Goal: Task Accomplishment & Management: Manage account settings

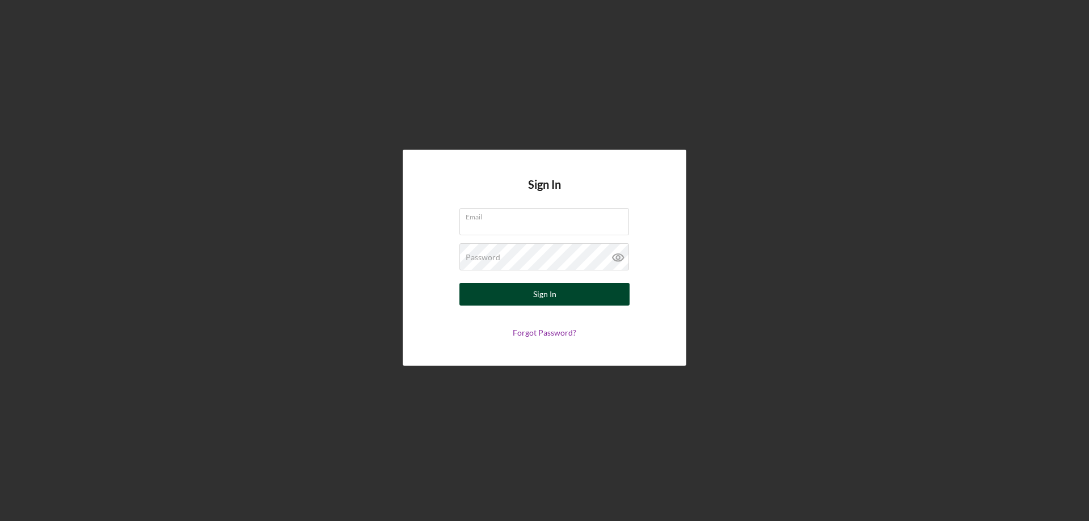
type input "[PERSON_NAME][EMAIL_ADDRESS][PERSON_NAME][DOMAIN_NAME]"
click at [541, 293] on div "Sign In" at bounding box center [544, 294] width 23 height 23
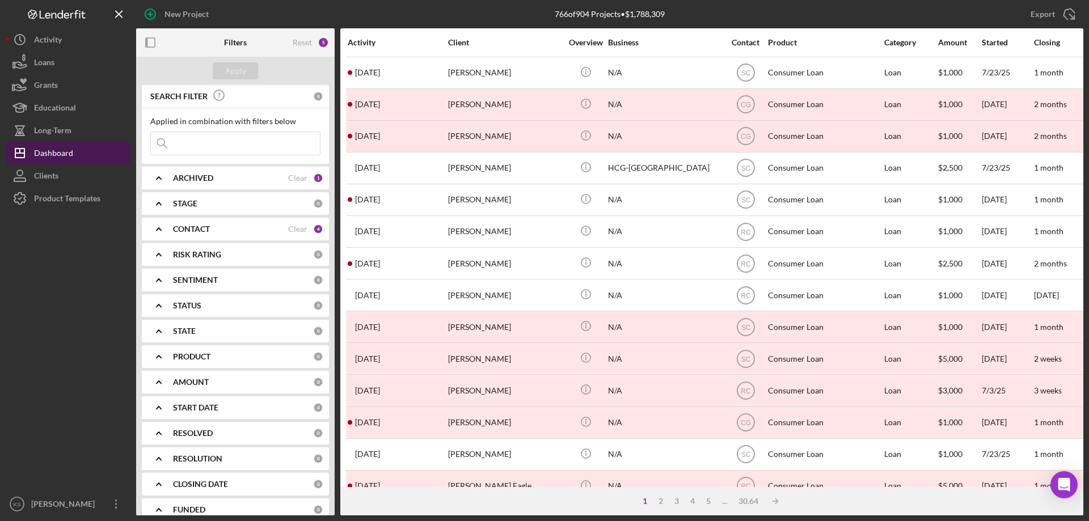
click at [53, 155] on div "Dashboard" at bounding box center [53, 155] width 39 height 26
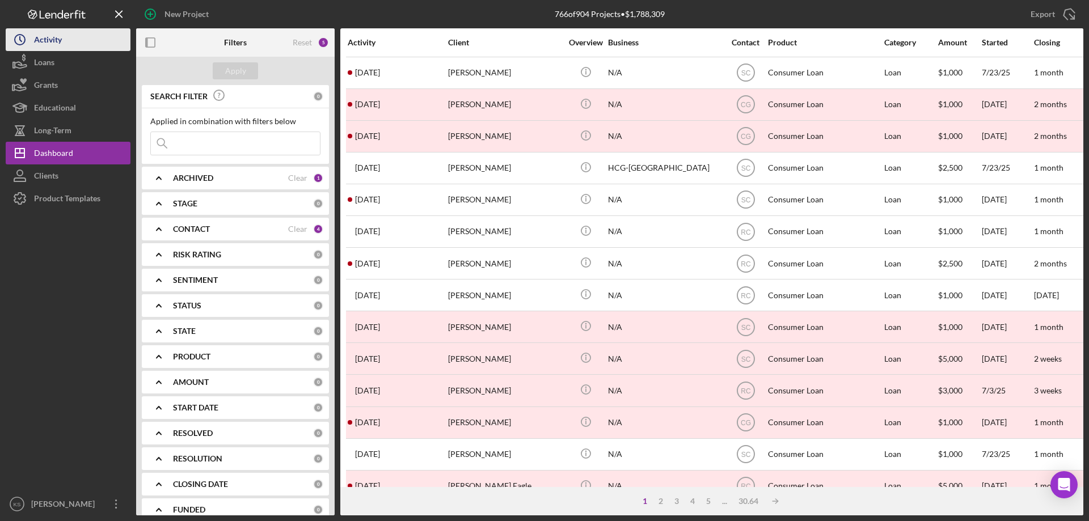
click at [60, 44] on div "Activity" at bounding box center [48, 41] width 28 height 26
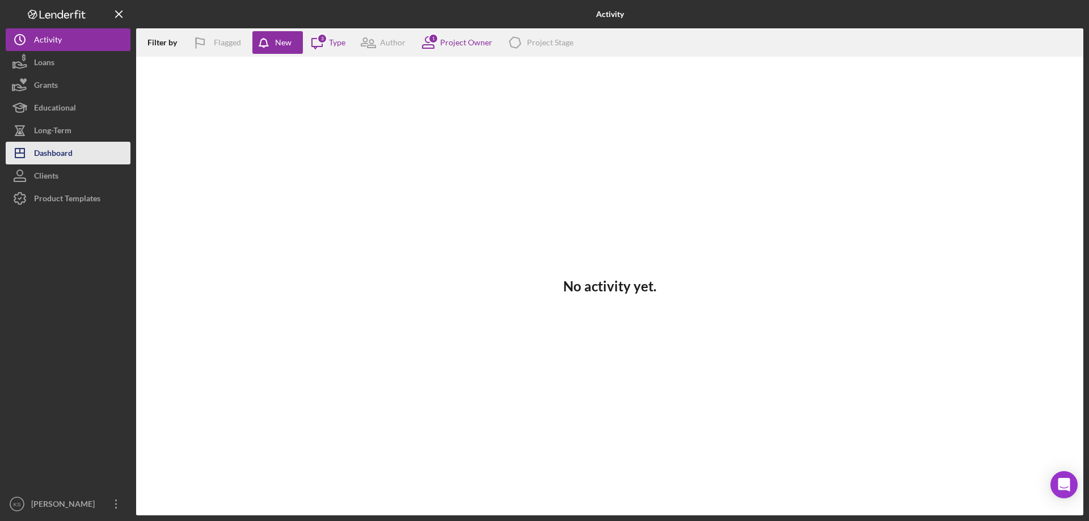
click at [71, 147] on div "Dashboard" at bounding box center [53, 155] width 39 height 26
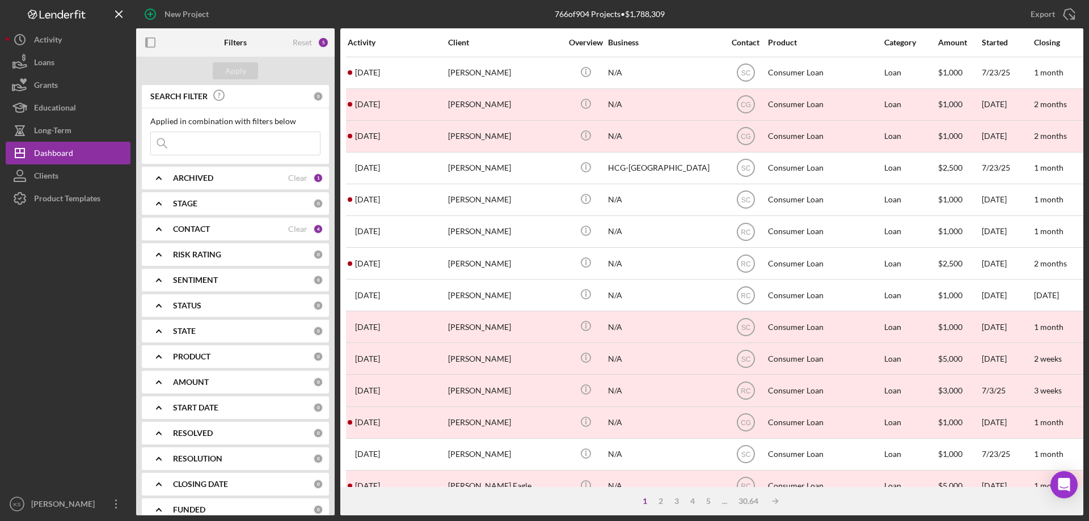
click at [174, 231] on b "CONTACT" at bounding box center [191, 229] width 37 height 9
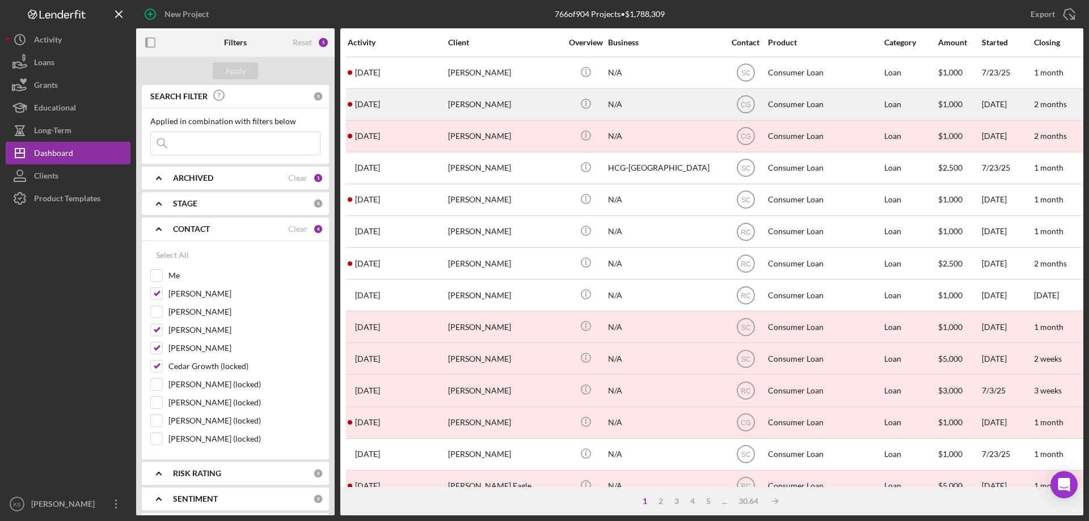
click at [543, 117] on div "[PERSON_NAME]" at bounding box center [504, 105] width 113 height 30
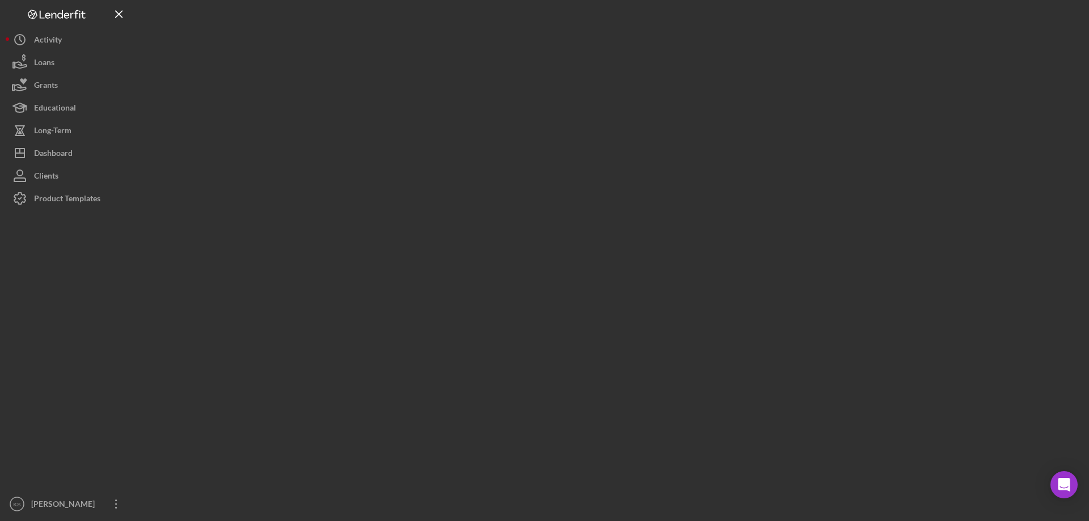
click at [543, 118] on div at bounding box center [609, 258] width 947 height 516
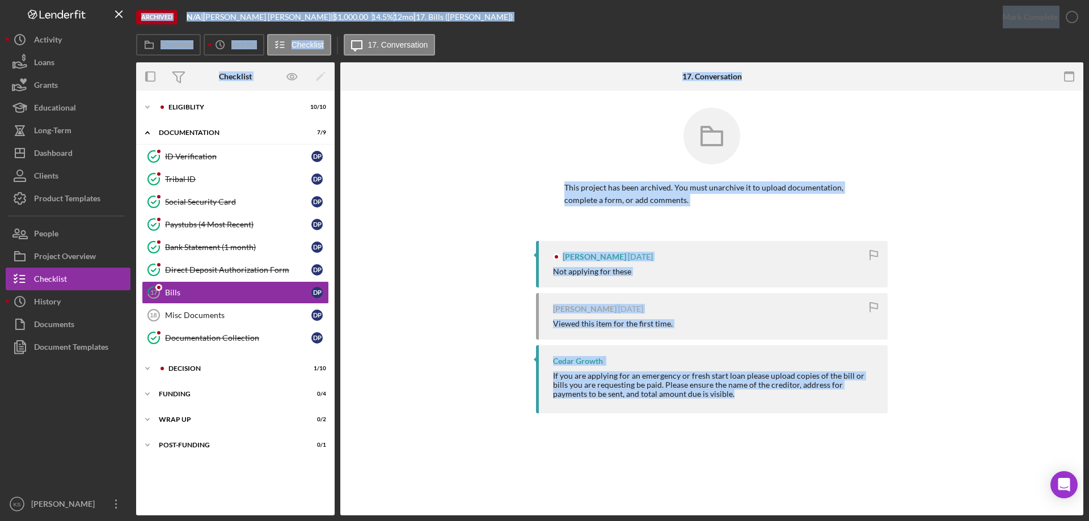
click at [424, 325] on div "[PERSON_NAME] [DATE] Not applying for these [PERSON_NAME] [DATE] Viewed this it…" at bounding box center [711, 330] width 709 height 178
click at [472, 172] on div "This project has been archived. You must unarchive it to upload documentation, …" at bounding box center [711, 174] width 709 height 133
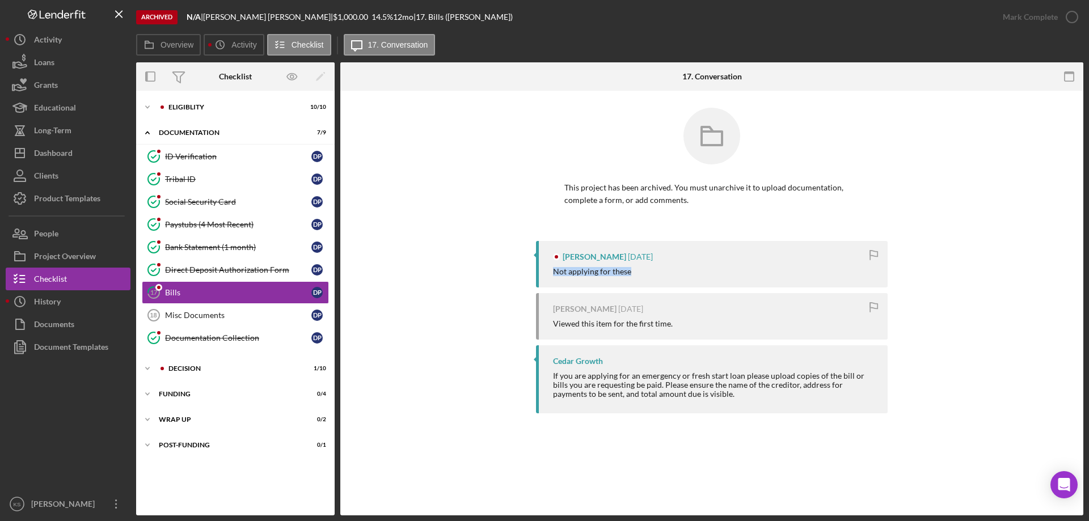
drag, startPoint x: 609, startPoint y: 271, endPoint x: 547, endPoint y: 272, distance: 61.8
click at [547, 272] on div "[PERSON_NAME] [DATE] Not applying for these" at bounding box center [712, 264] width 352 height 47
click at [431, 297] on div "[PERSON_NAME] [DATE] Not applying for these [PERSON_NAME] [DATE] Viewed this it…" at bounding box center [711, 330] width 709 height 178
drag, startPoint x: 174, startPoint y: 18, endPoint x: 143, endPoint y: 18, distance: 31.2
click at [143, 18] on div "Archived" at bounding box center [156, 17] width 41 height 14
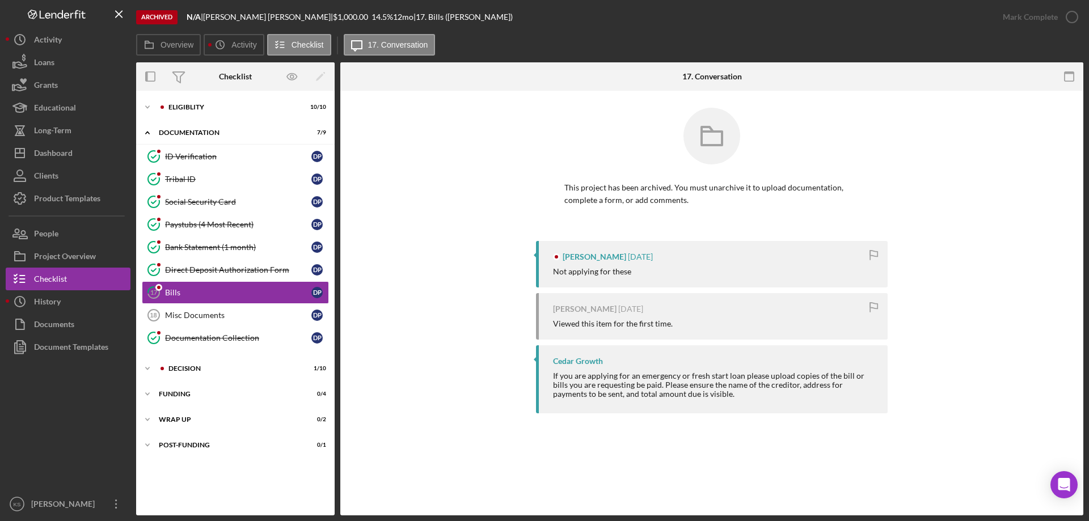
click at [404, 175] on div "This project has been archived. You must unarchive it to upload documentation, …" at bounding box center [711, 174] width 709 height 133
click at [119, 18] on icon "Icon/Menu Close" at bounding box center [120, 15] width 26 height 26
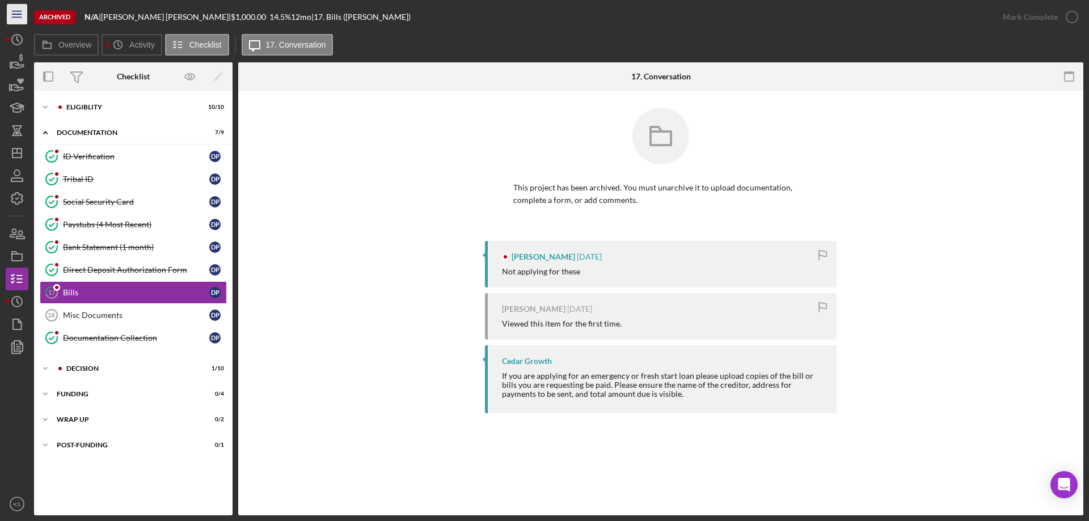
click at [17, 17] on line "button" at bounding box center [16, 17] width 9 height 0
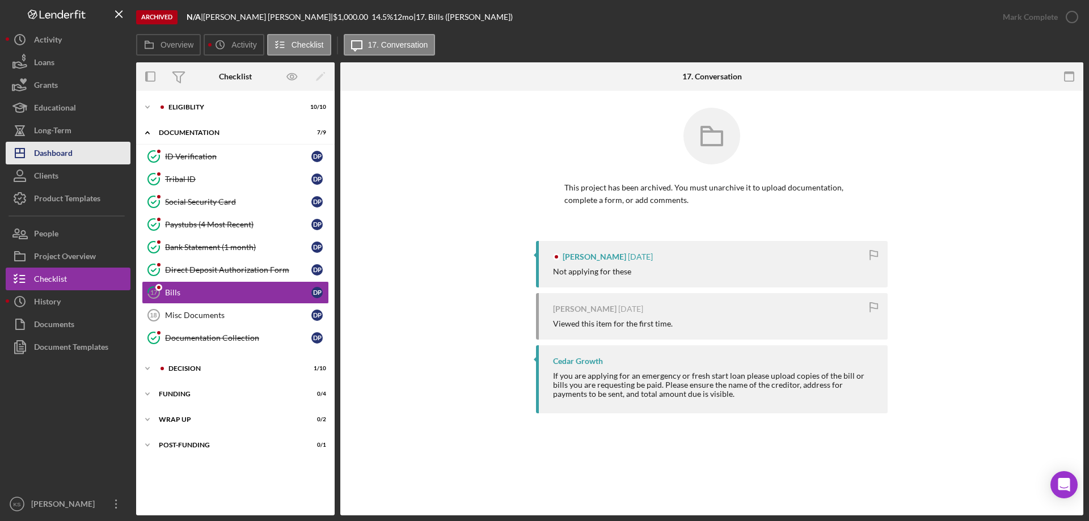
click at [45, 146] on div "Dashboard" at bounding box center [53, 155] width 39 height 26
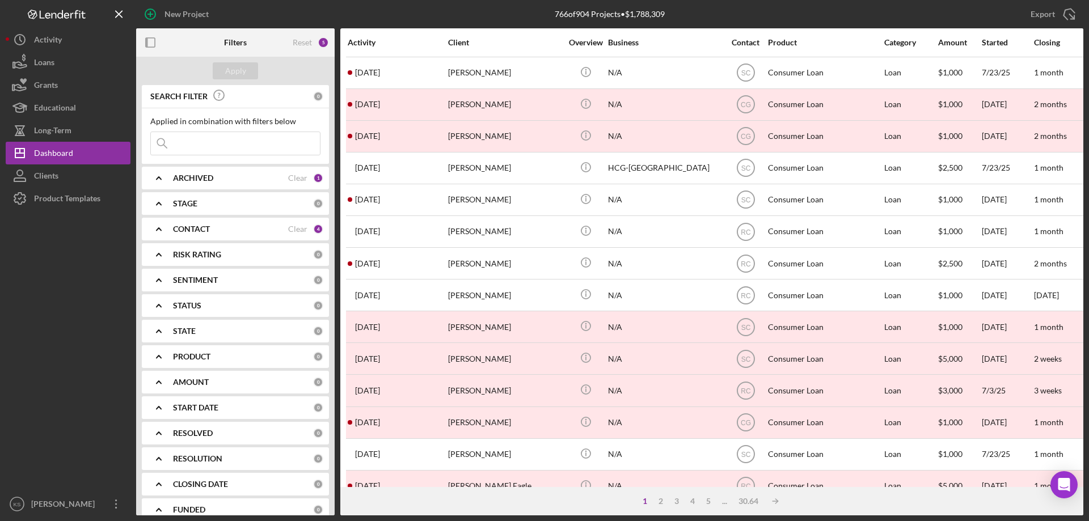
click at [225, 179] on div "ARCHIVED" at bounding box center [230, 178] width 115 height 9
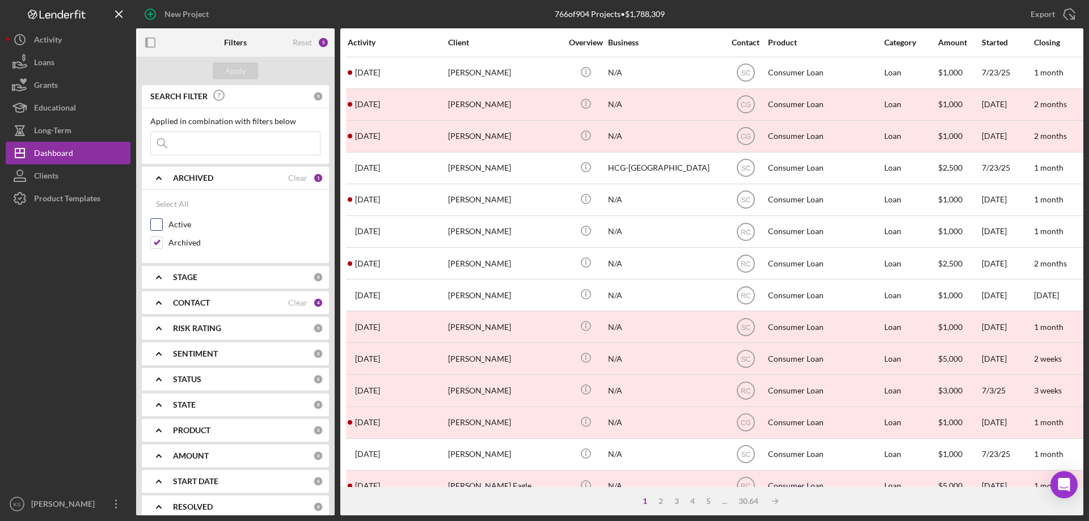
click at [156, 224] on input "Active" at bounding box center [156, 224] width 11 height 11
checkbox input "true"
click at [157, 247] on input "Archived" at bounding box center [156, 242] width 11 height 11
checkbox input "false"
click at [243, 67] on div "Apply" at bounding box center [235, 70] width 21 height 17
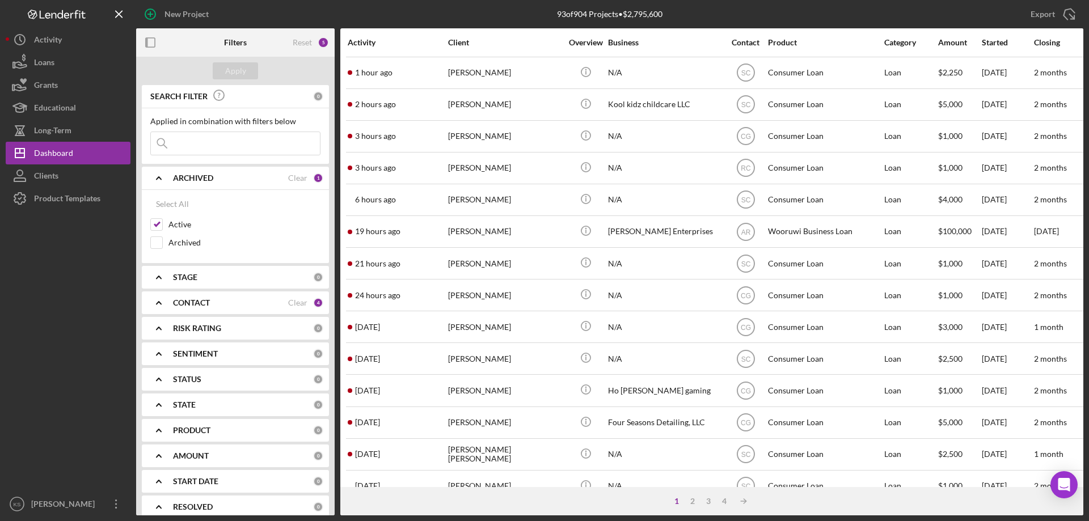
click at [158, 174] on icon "Icon/Expander" at bounding box center [159, 178] width 28 height 28
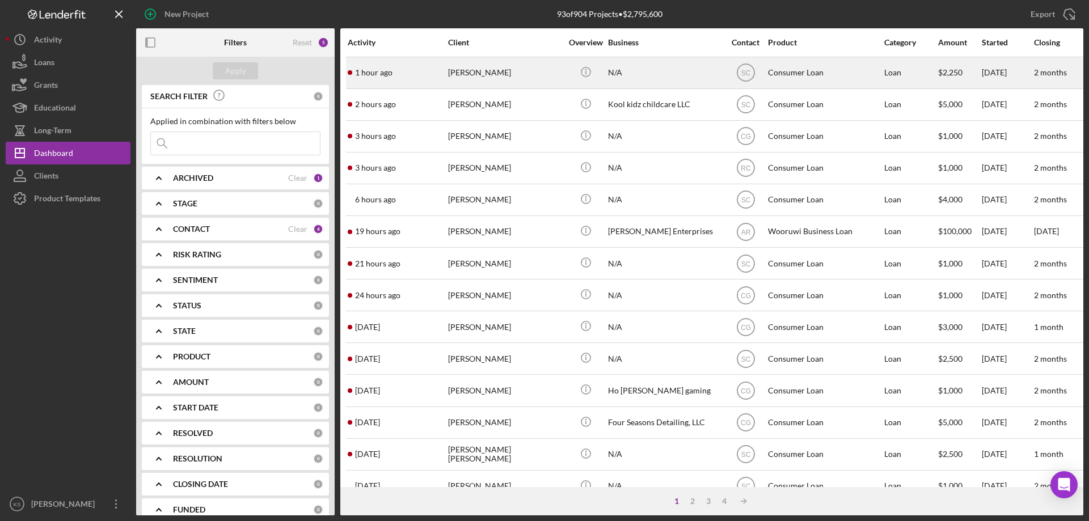
click at [367, 74] on time "1 hour ago" at bounding box center [373, 72] width 37 height 9
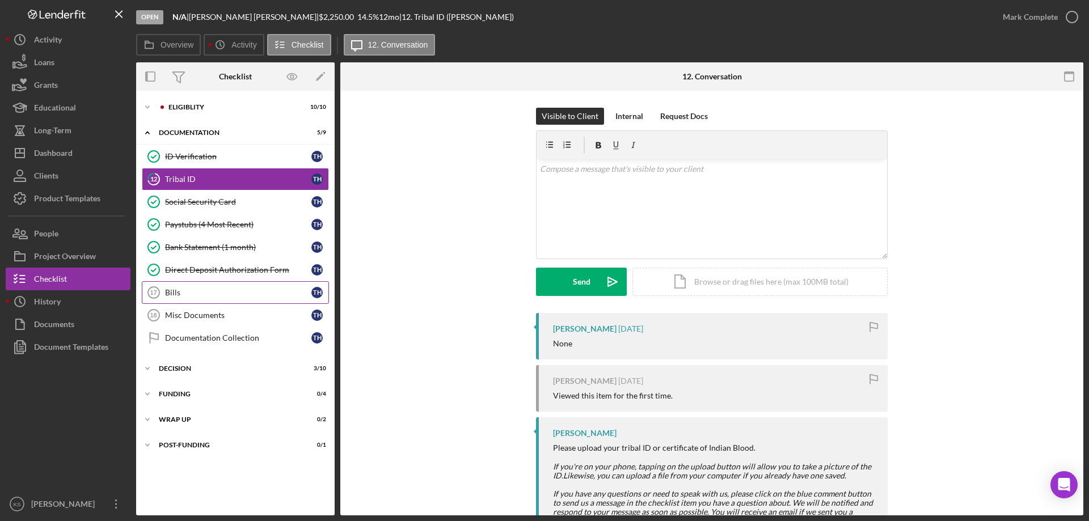
click at [233, 291] on div "Bills" at bounding box center [238, 292] width 146 height 9
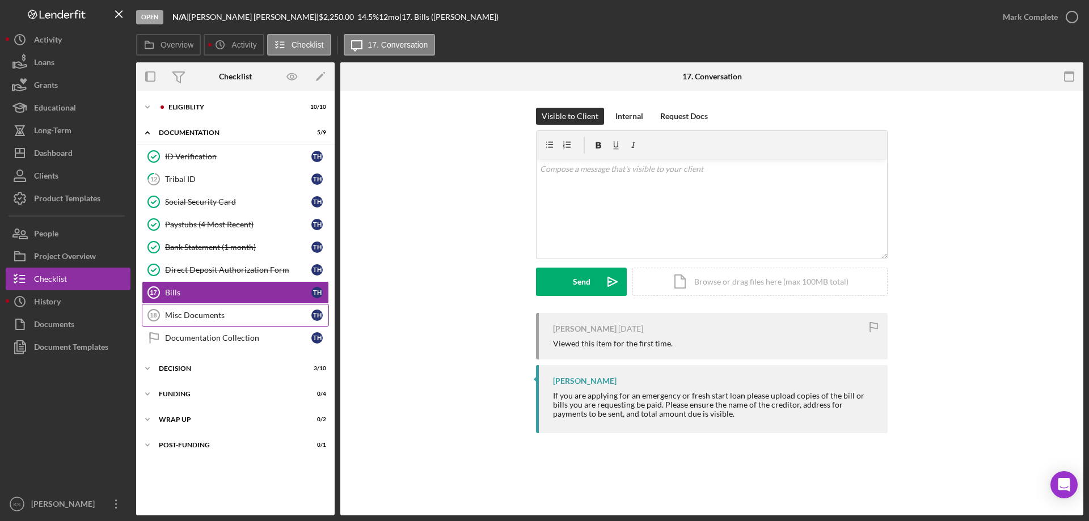
click at [193, 315] on div "Misc Documents" at bounding box center [238, 315] width 146 height 9
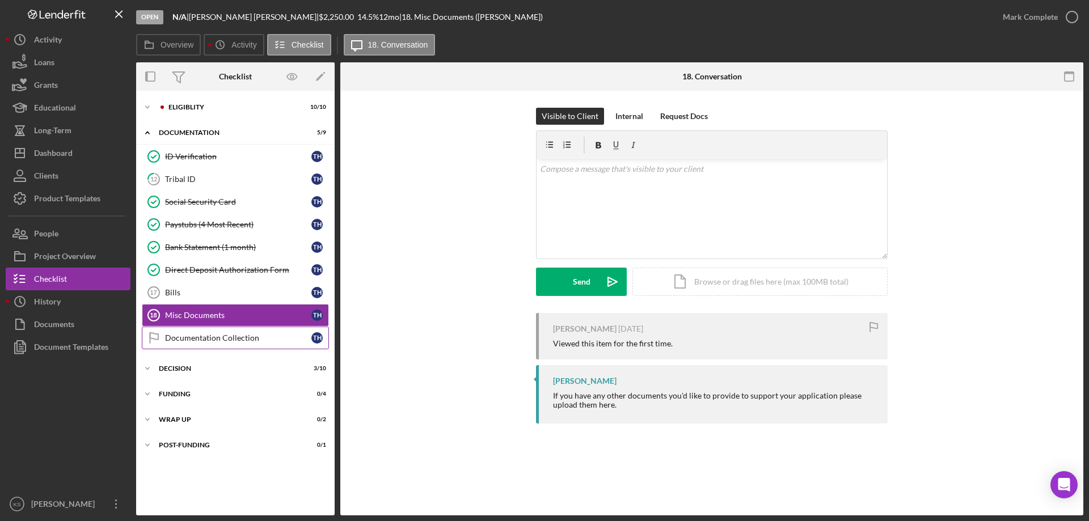
click at [183, 336] on div "Documentation Collection" at bounding box center [238, 337] width 146 height 9
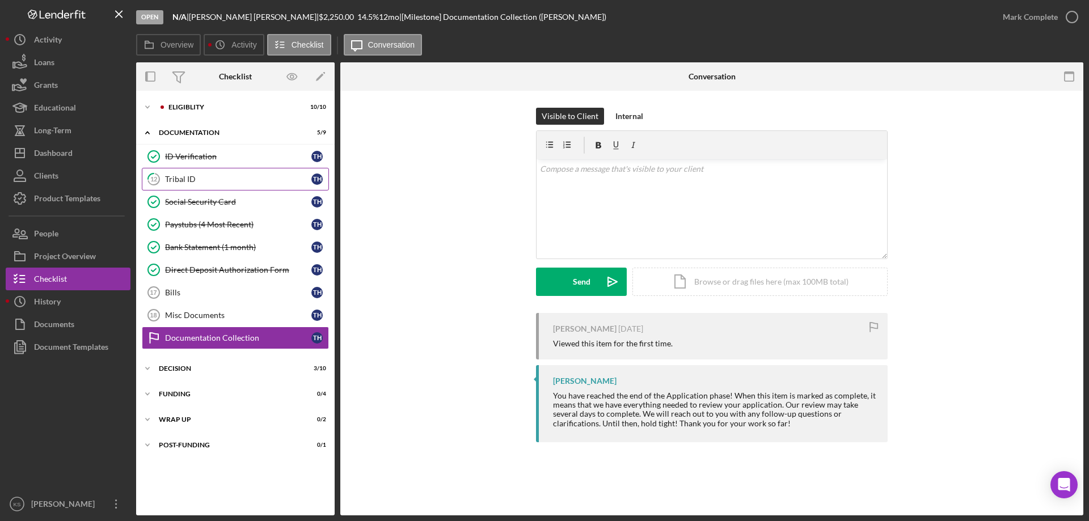
click at [184, 183] on div "Tribal ID" at bounding box center [238, 179] width 146 height 9
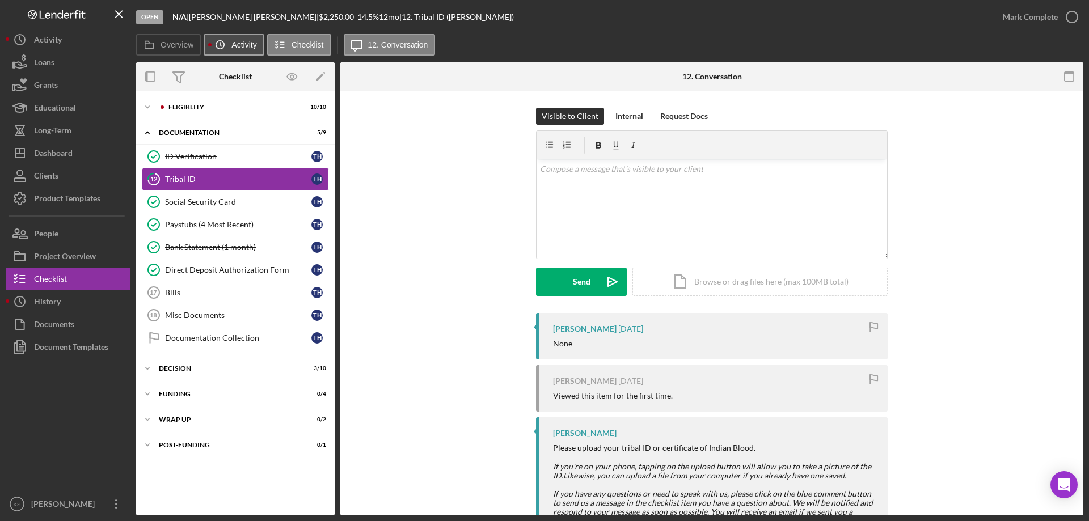
click at [239, 47] on label "Activity" at bounding box center [243, 44] width 25 height 9
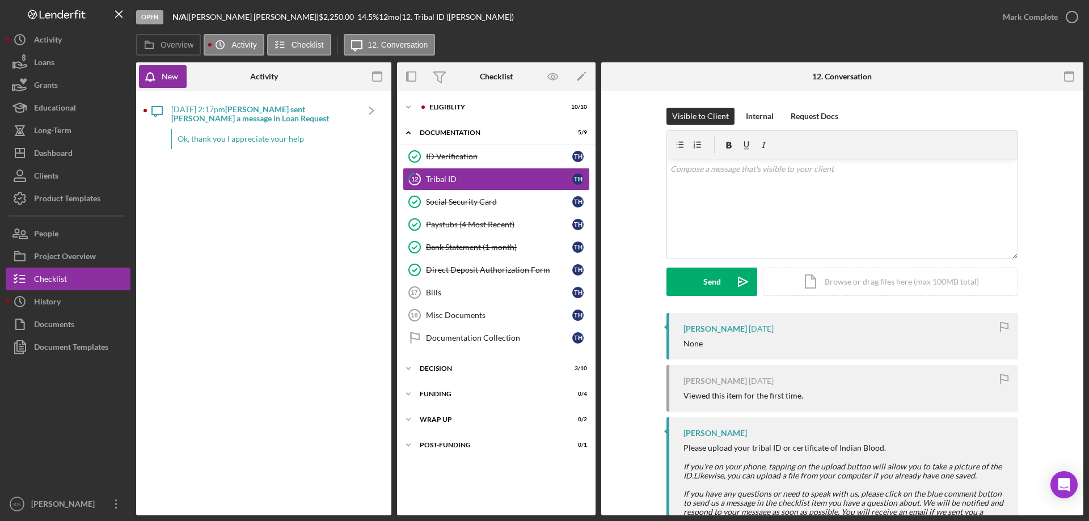
click at [344, 116] on div "[DATE] 2:17pm [PERSON_NAME] sent [PERSON_NAME] a message in Loan Request" at bounding box center [264, 114] width 186 height 18
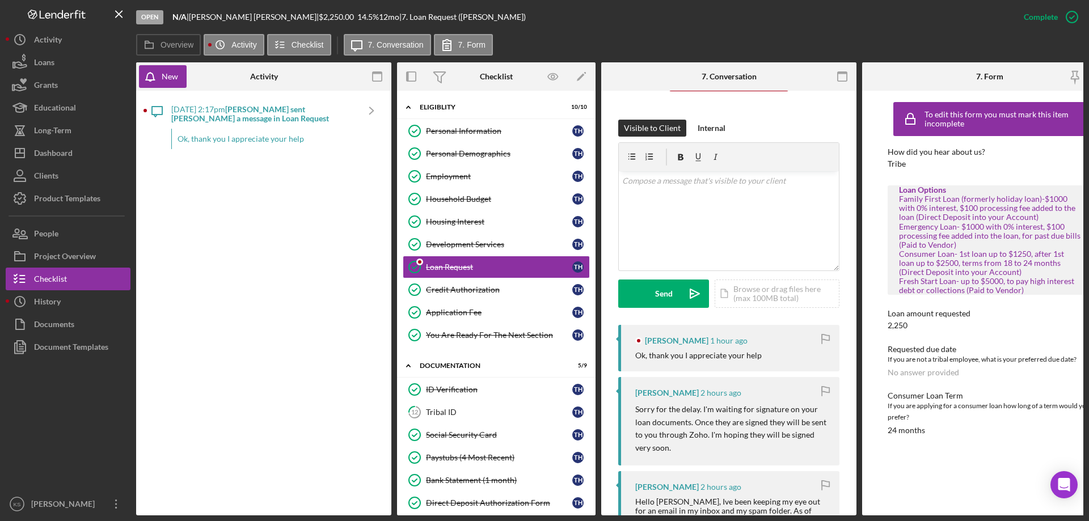
scroll to position [284, 0]
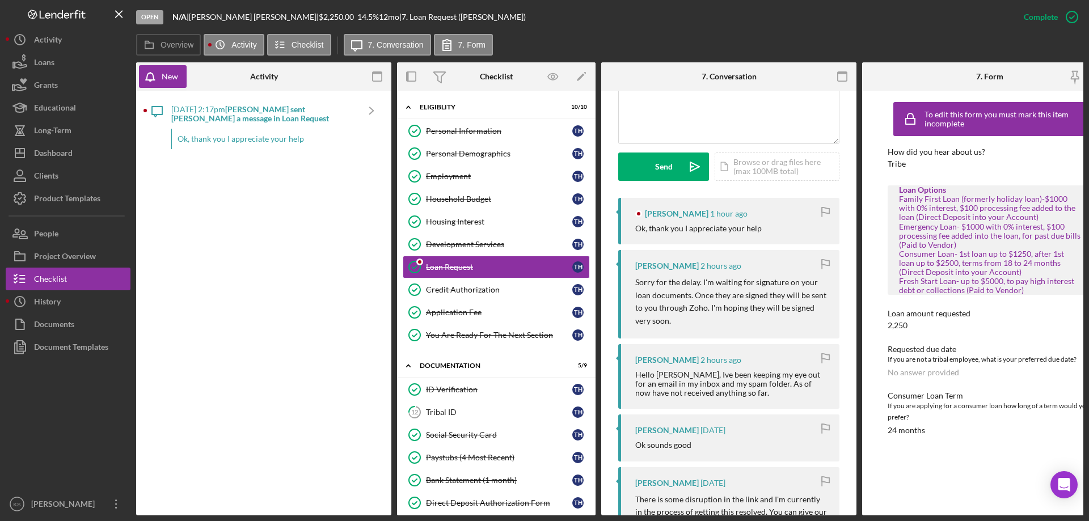
drag, startPoint x: 675, startPoint y: 321, endPoint x: 636, endPoint y: 284, distance: 54.6
click at [636, 284] on p "Sorry for the delay. I'm waiting for signature on your loan documents. Once the…" at bounding box center [731, 301] width 193 height 51
click at [691, 320] on p "Sorry for the delay. I'm waiting for signature on your loan documents. Once the…" at bounding box center [731, 301] width 193 height 51
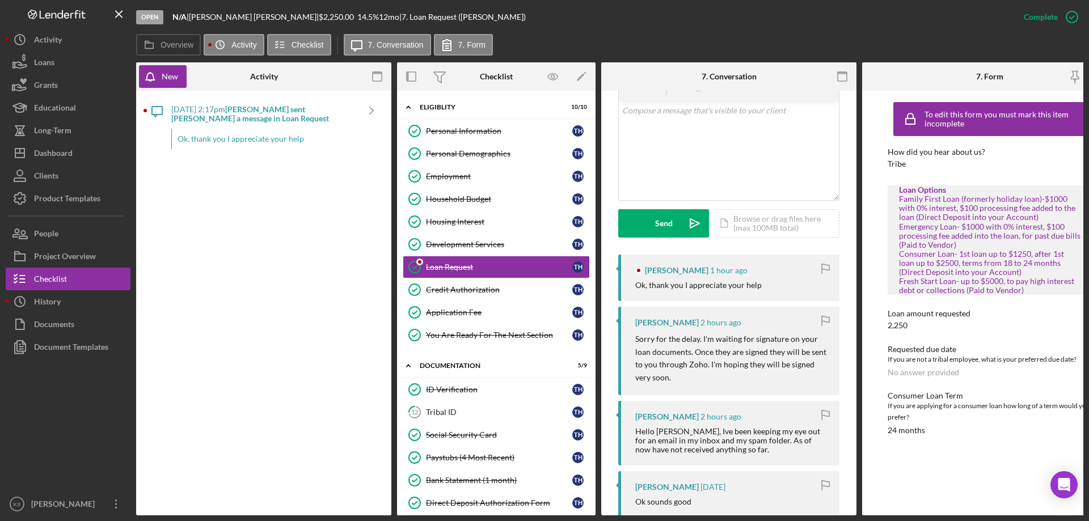
scroll to position [170, 0]
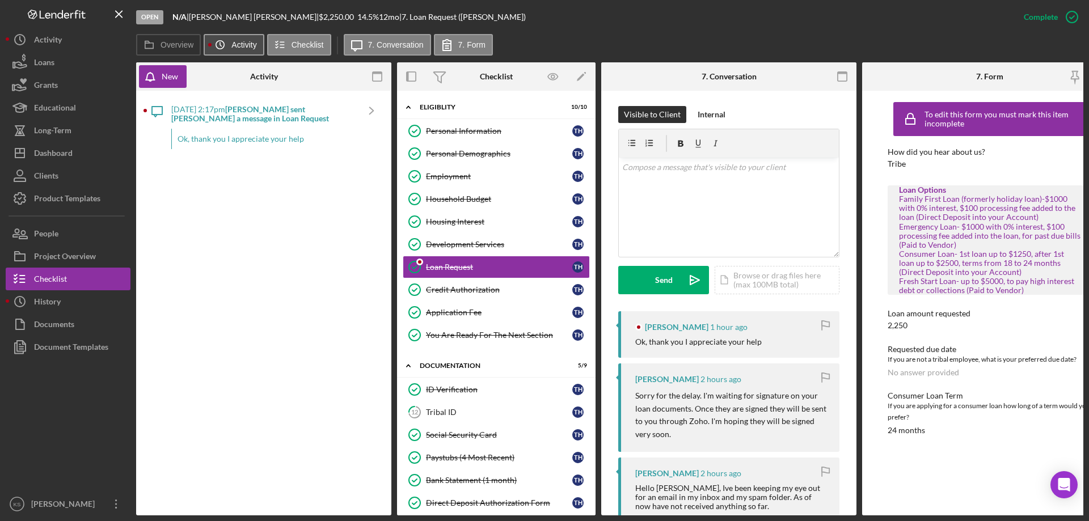
click at [239, 47] on label "Activity" at bounding box center [243, 44] width 25 height 9
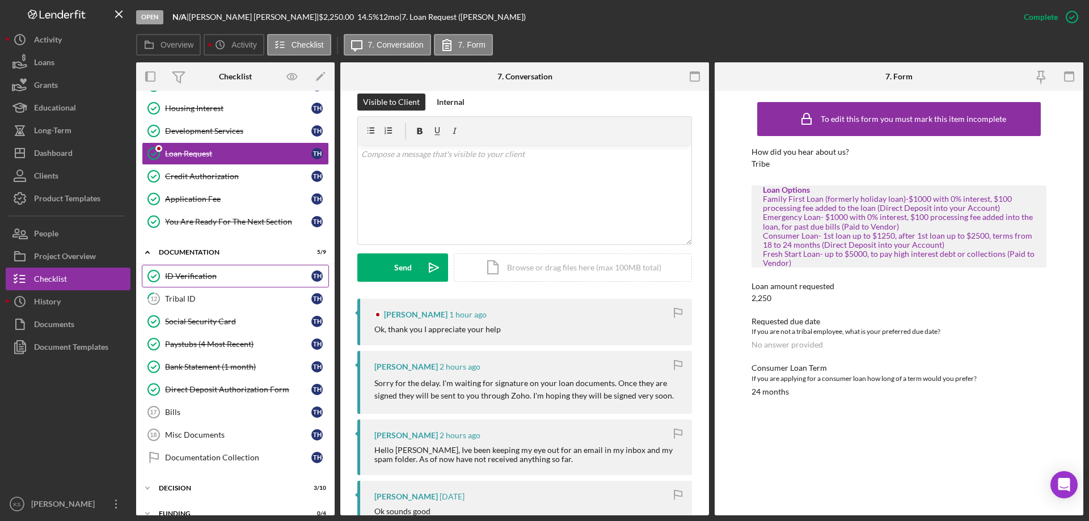
scroll to position [0, 0]
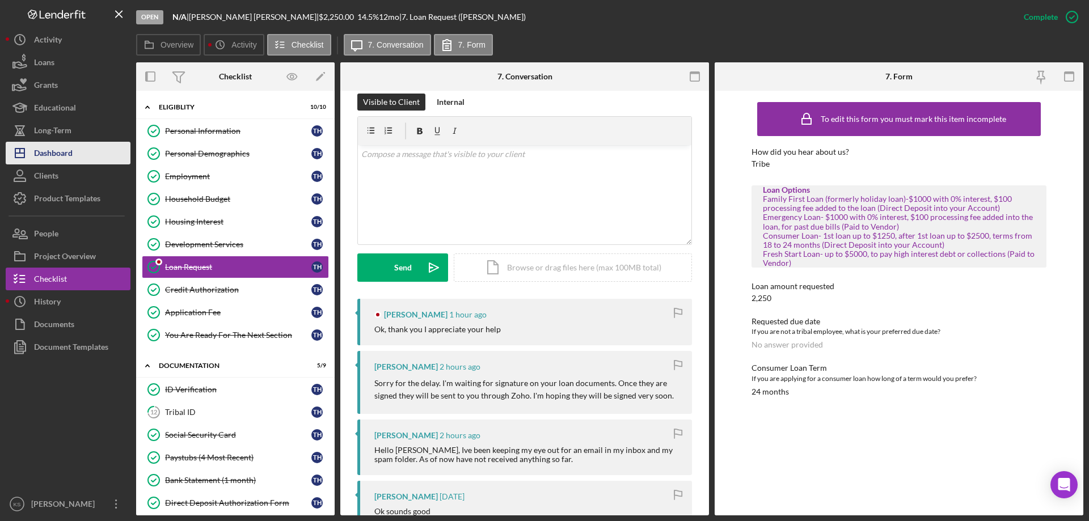
click at [47, 153] on div "Dashboard" at bounding box center [53, 155] width 39 height 26
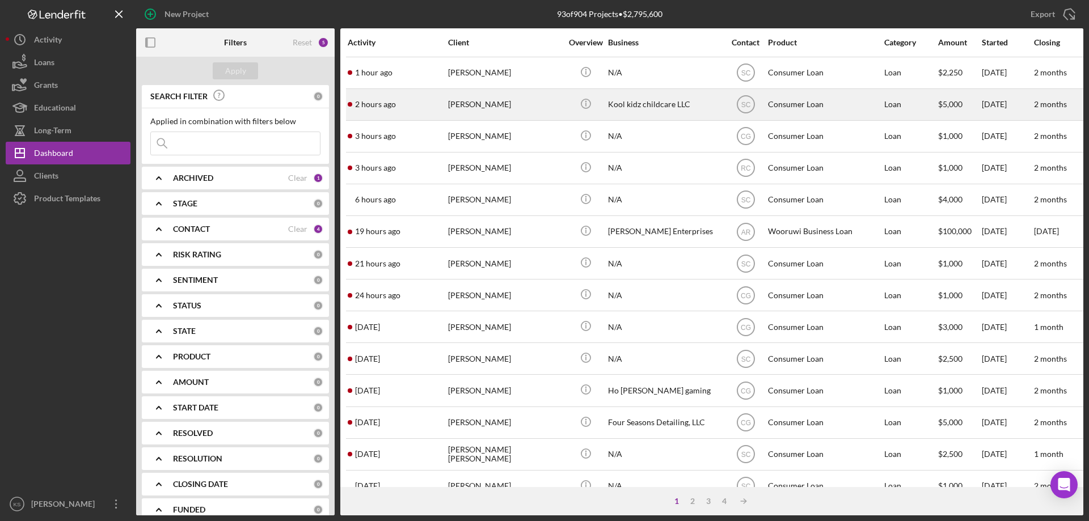
click at [514, 104] on div "[PERSON_NAME]" at bounding box center [504, 105] width 113 height 30
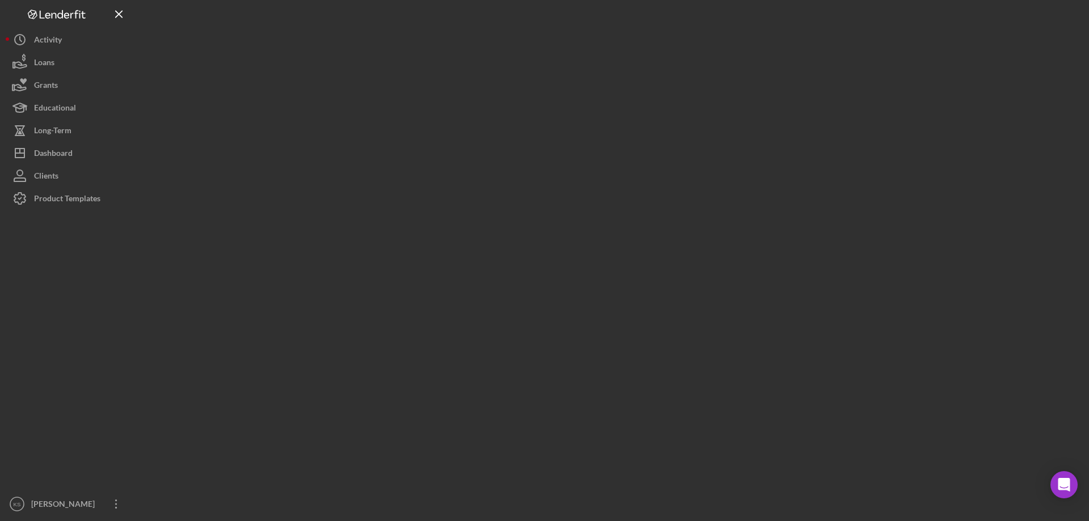
click at [514, 104] on div at bounding box center [609, 258] width 947 height 516
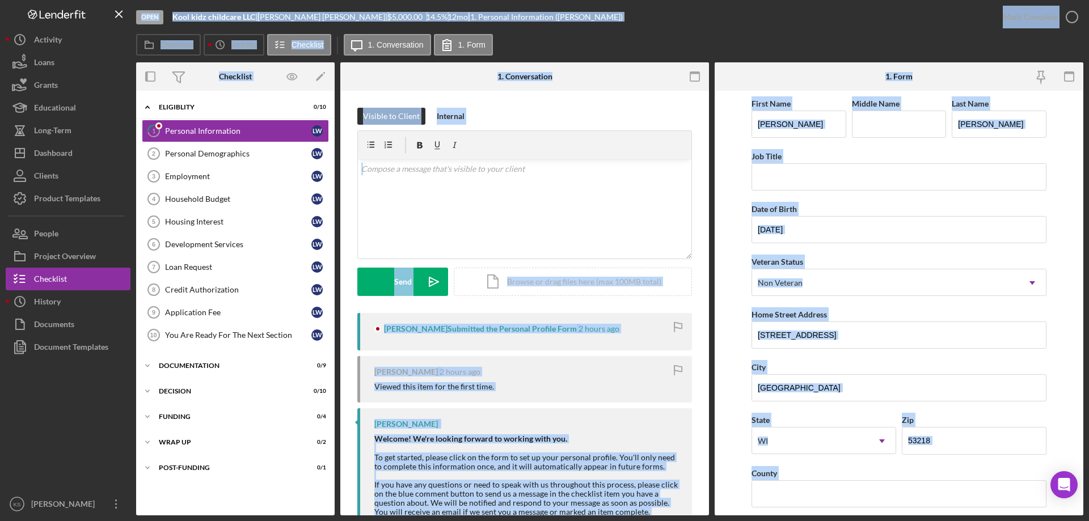
click at [559, 108] on div "Visible to Client Internal" at bounding box center [524, 116] width 335 height 17
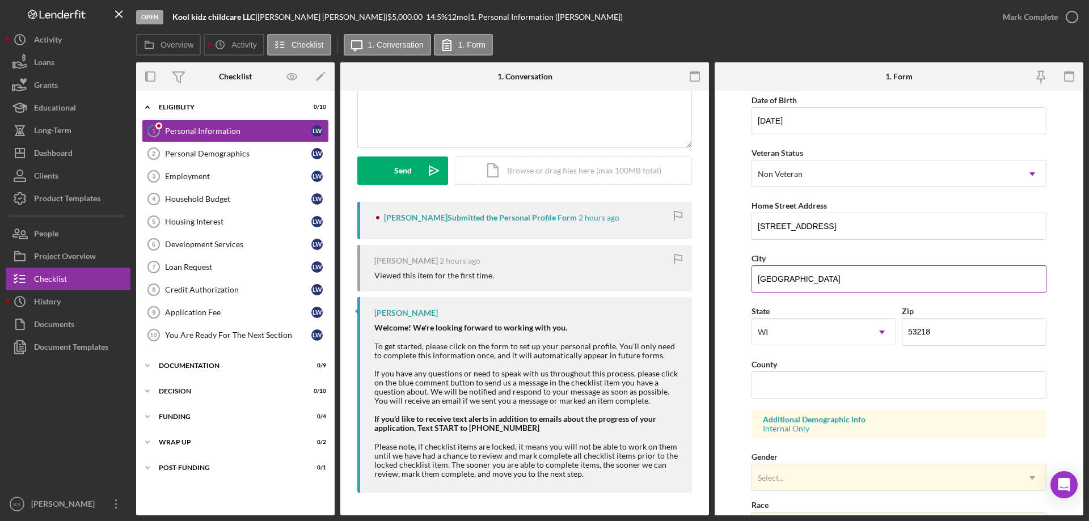
scroll to position [113, 0]
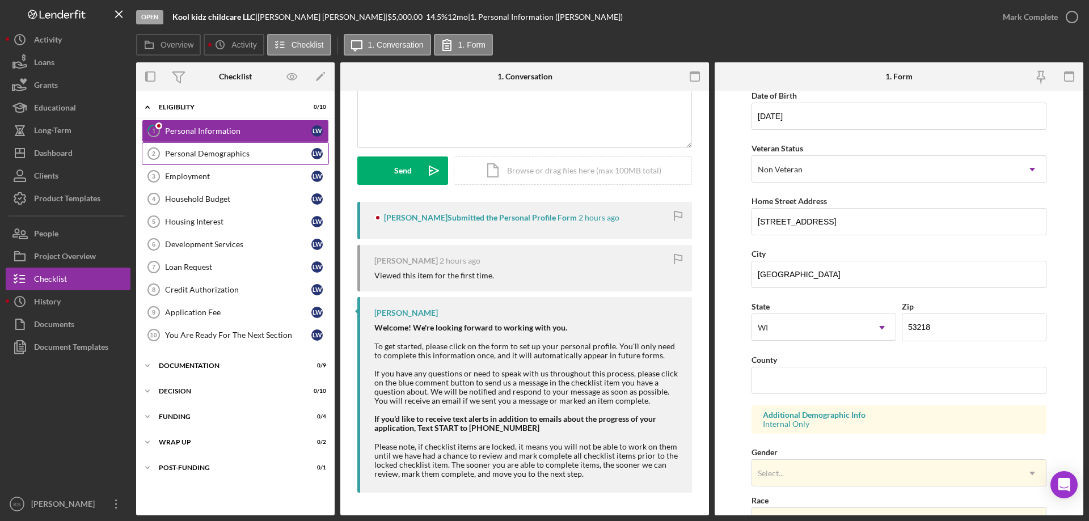
click at [218, 158] on div "Personal Demographics" at bounding box center [238, 153] width 146 height 9
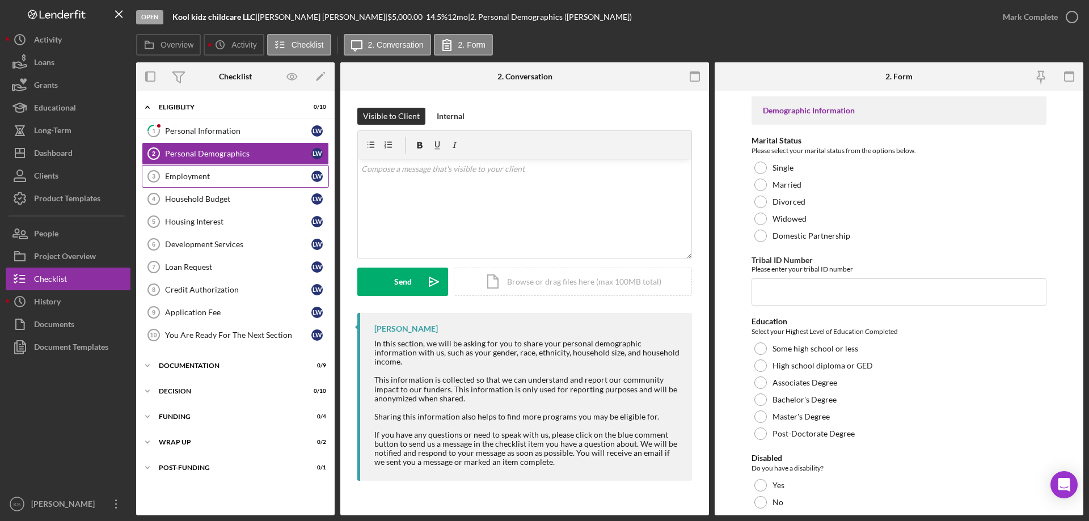
click at [208, 179] on div "Employment" at bounding box center [238, 176] width 146 height 9
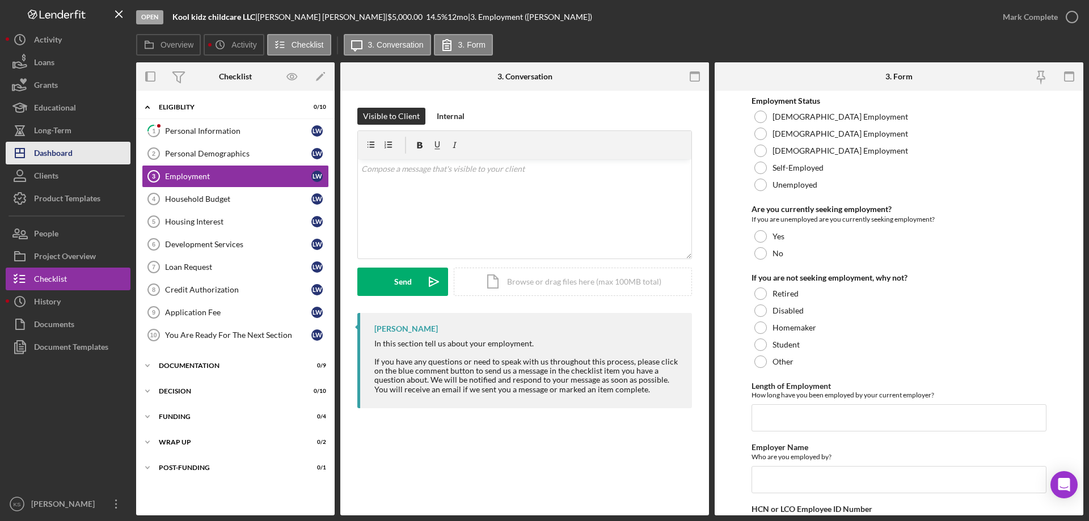
click at [54, 155] on div "Dashboard" at bounding box center [53, 155] width 39 height 26
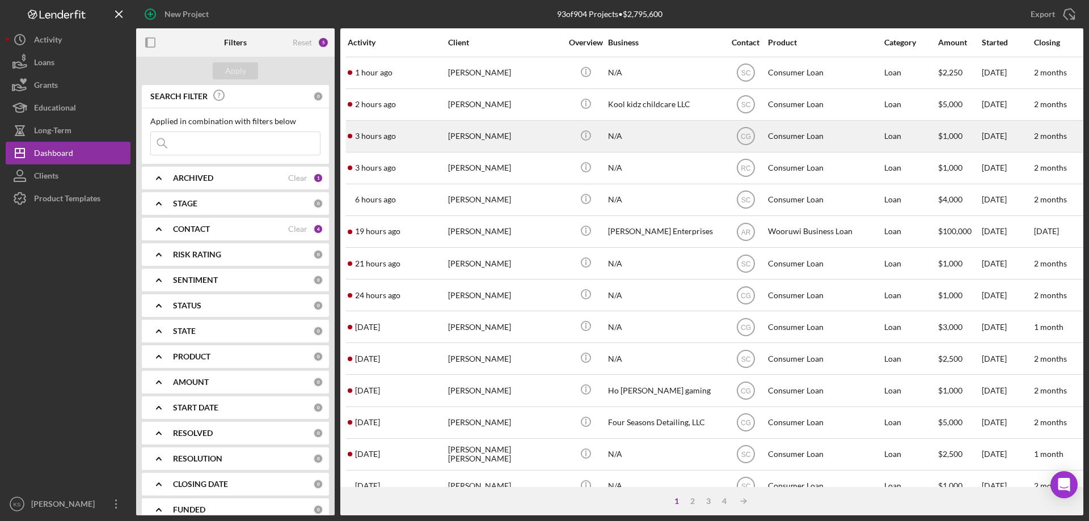
click at [445, 138] on div "3 hours ago [PERSON_NAME]" at bounding box center [397, 136] width 99 height 30
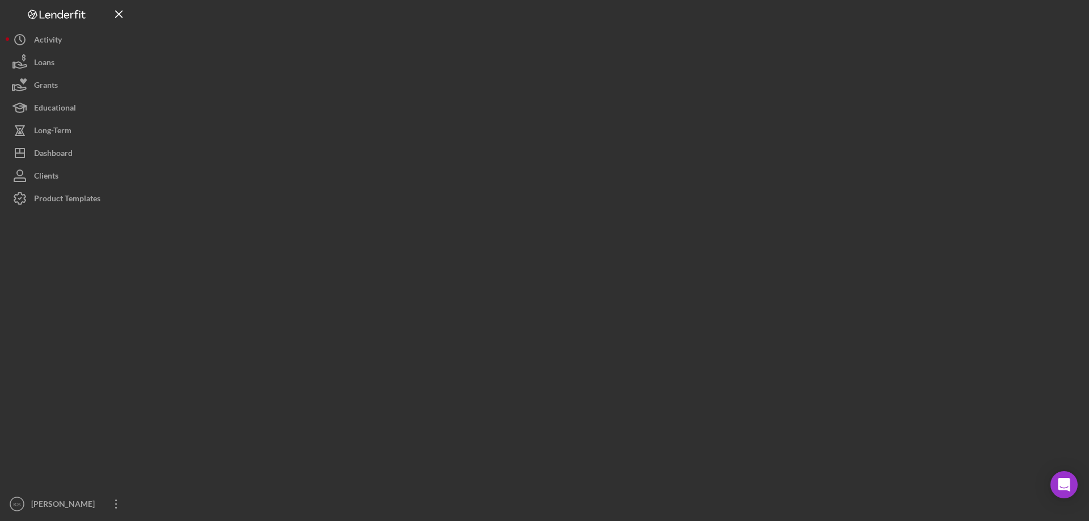
click at [445, 138] on div at bounding box center [609, 258] width 947 height 516
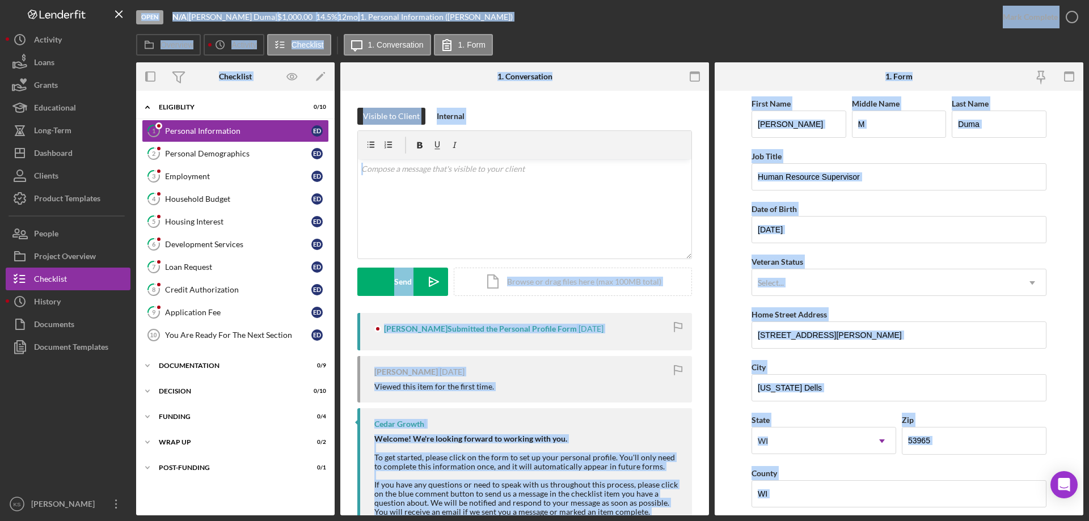
click at [537, 103] on div "Visible to Client Internal v Color teal Color pink Remove color Add row above A…" at bounding box center [524, 359] width 369 height 536
click at [634, 105] on div "Visible to Client Internal v Color teal Color pink Remove color Add row above A…" at bounding box center [524, 359] width 369 height 536
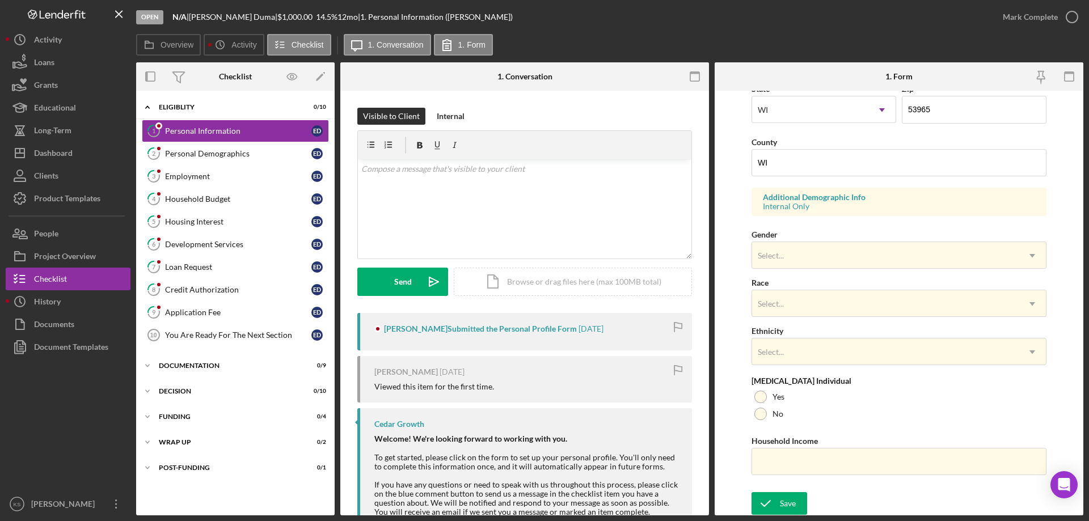
scroll to position [332, 0]
click at [250, 156] on div "Personal Demographics" at bounding box center [238, 153] width 146 height 9
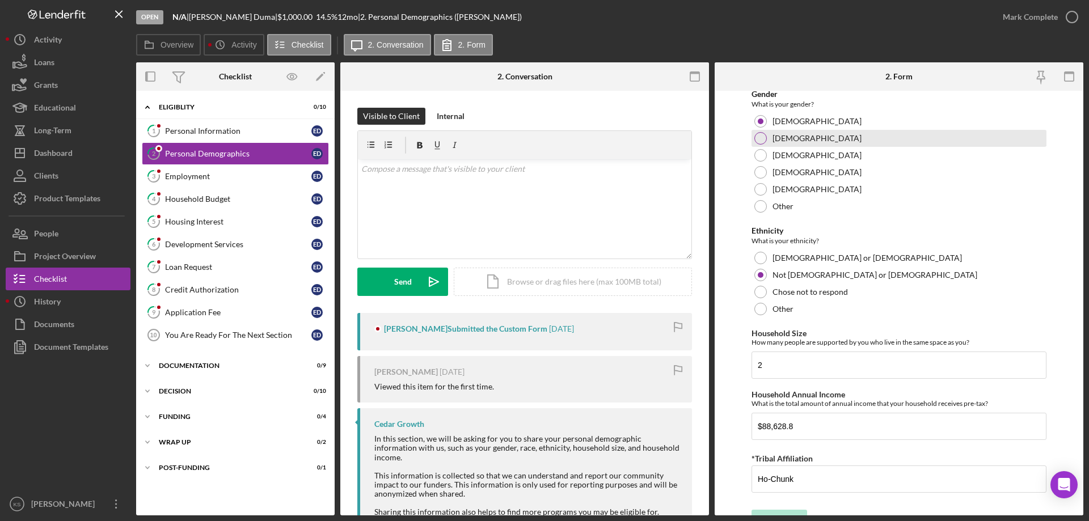
scroll to position [623, 0]
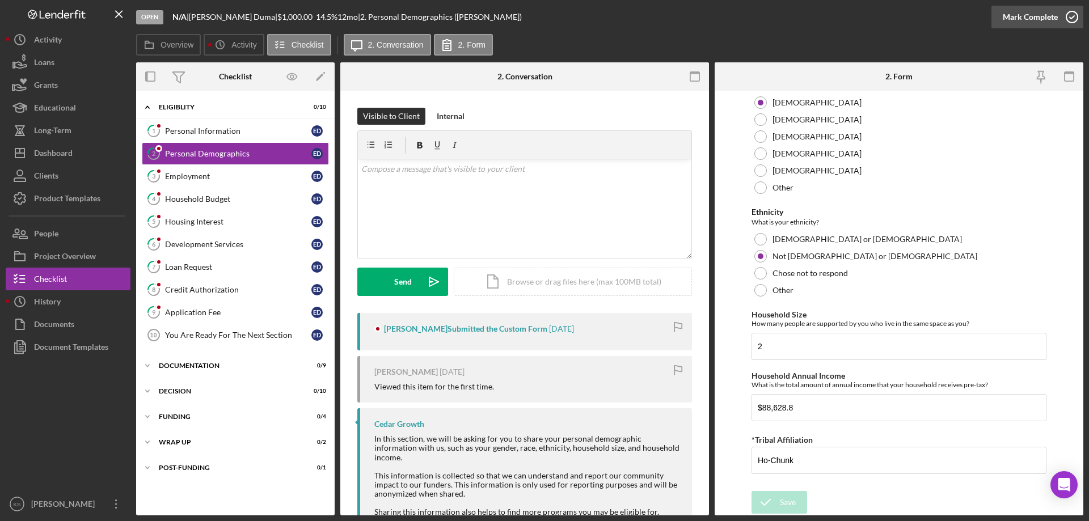
click at [1048, 16] on div "Mark Complete" at bounding box center [1030, 17] width 55 height 23
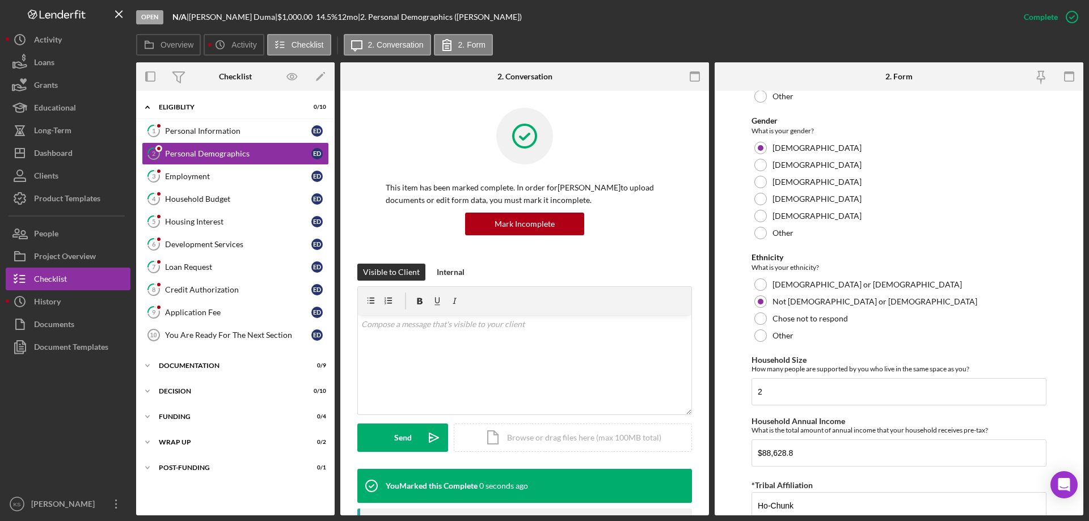
scroll to position [668, 0]
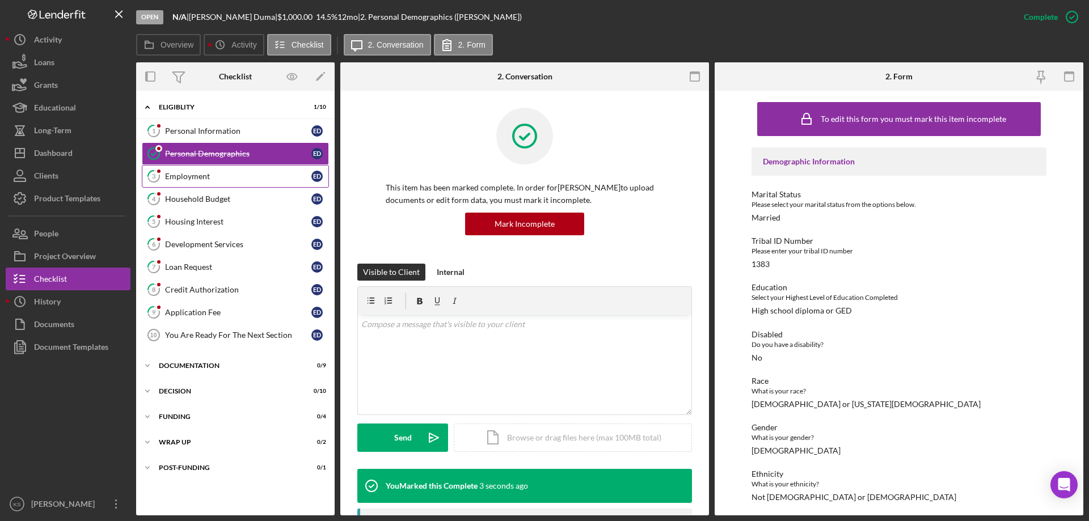
click at [245, 179] on div "Employment" at bounding box center [238, 176] width 146 height 9
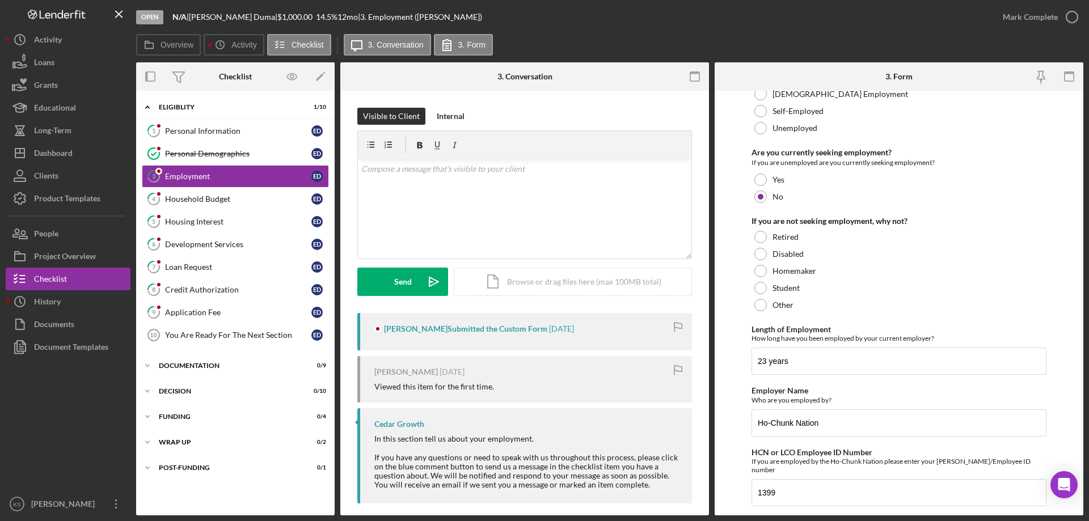
scroll to position [81, 0]
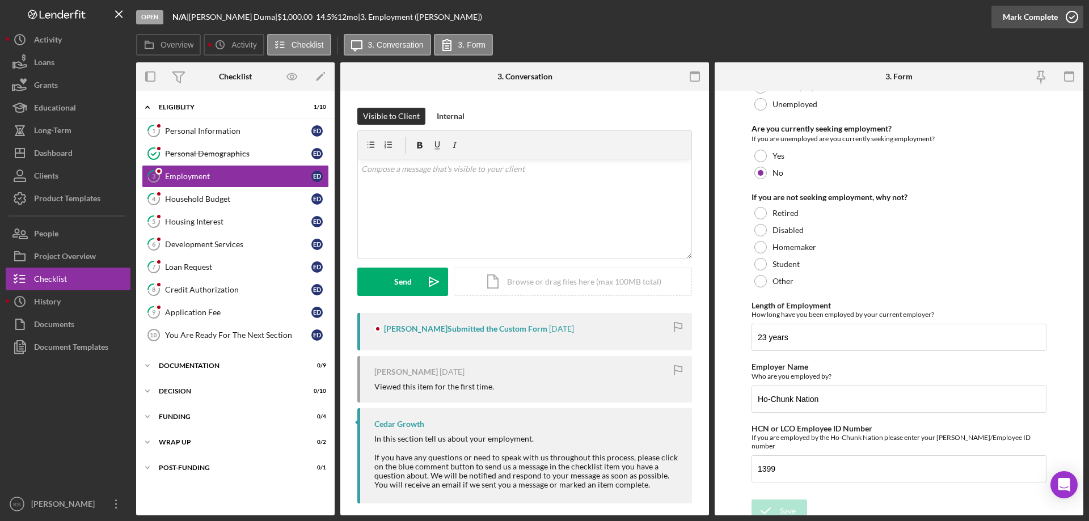
click at [1033, 15] on div "Mark Complete" at bounding box center [1030, 17] width 55 height 23
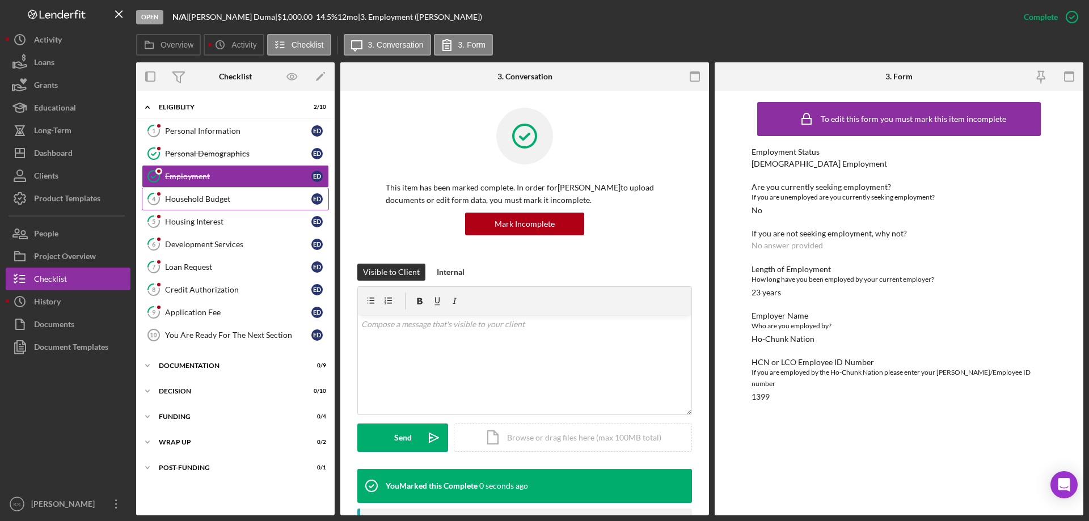
click at [223, 199] on div "Household Budget" at bounding box center [238, 199] width 146 height 9
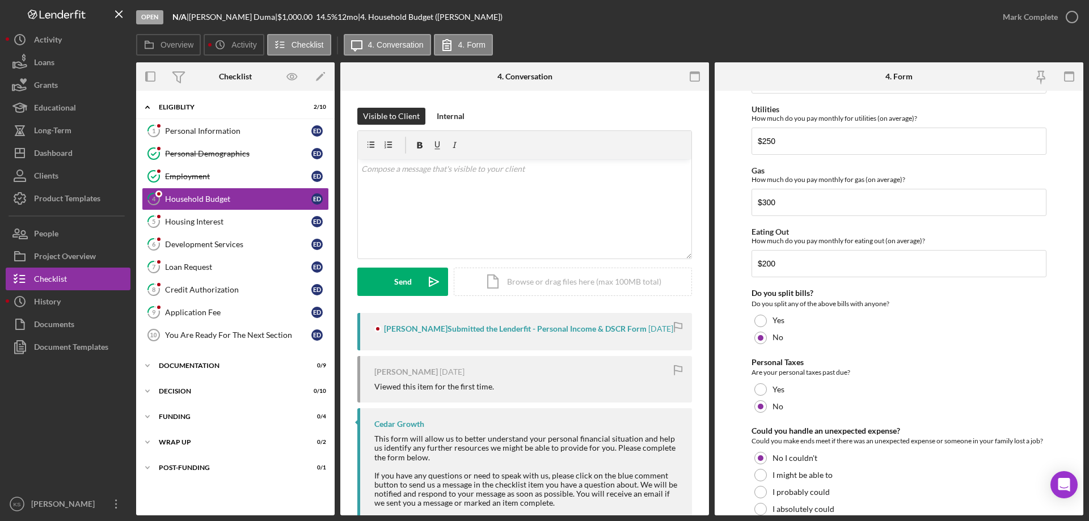
scroll to position [736, 0]
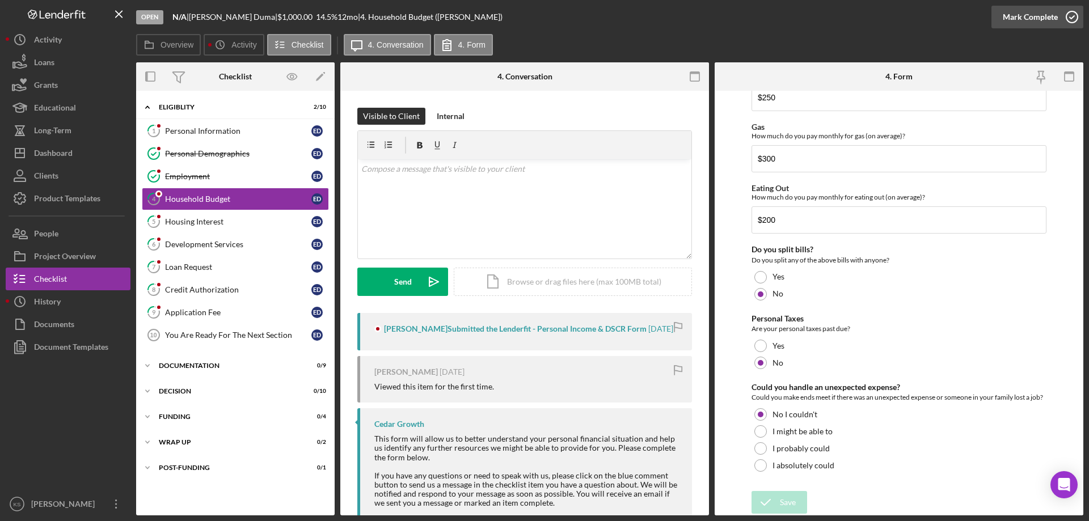
click at [1018, 18] on div "Mark Complete" at bounding box center [1030, 17] width 55 height 23
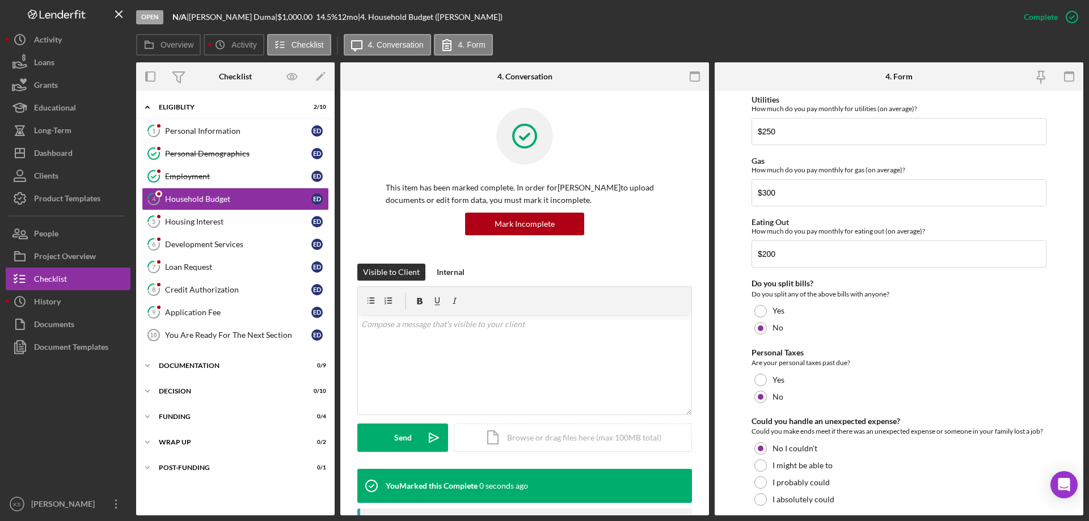
scroll to position [781, 0]
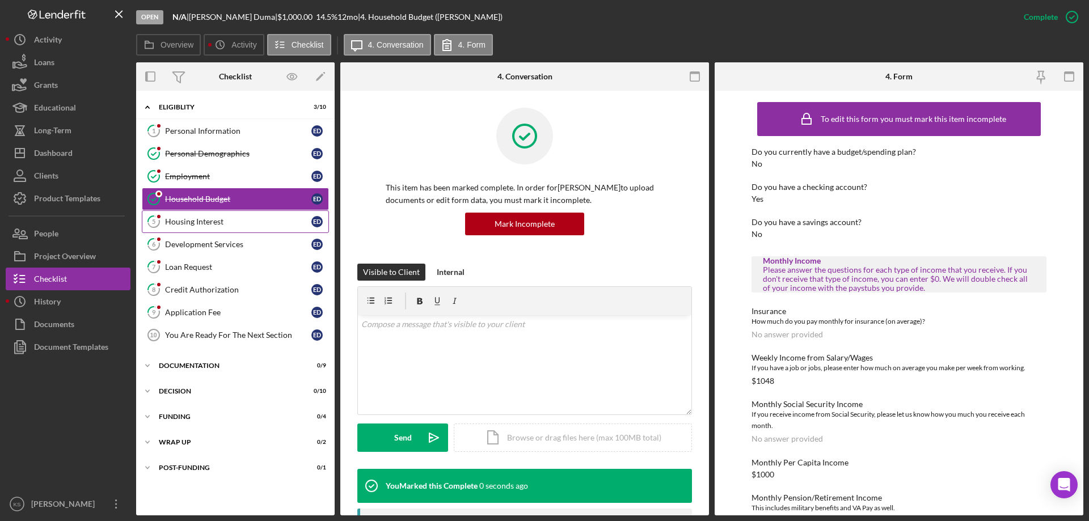
click at [187, 221] on div "Housing Interest" at bounding box center [238, 221] width 146 height 9
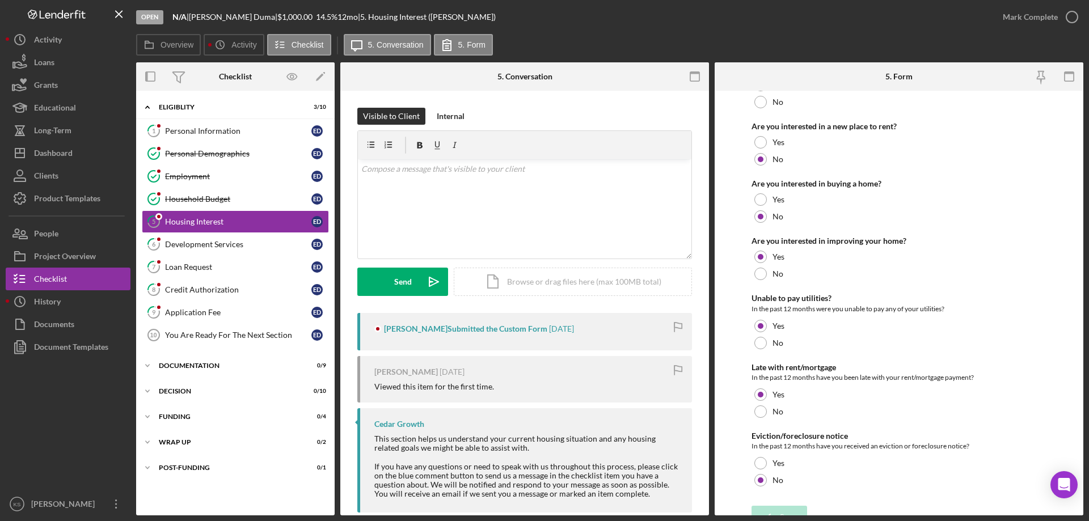
scroll to position [155, 0]
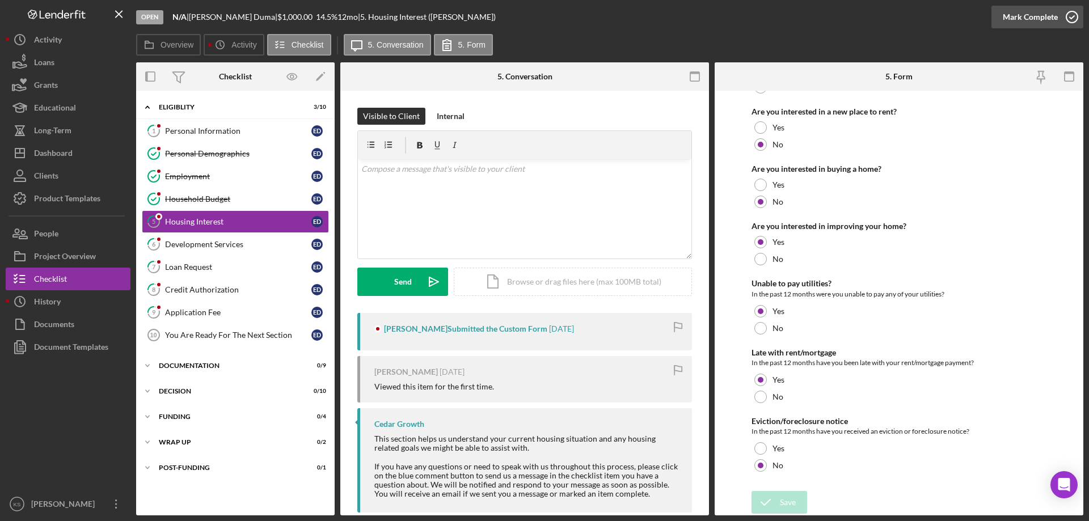
click at [1010, 18] on div "Mark Complete" at bounding box center [1030, 17] width 55 height 23
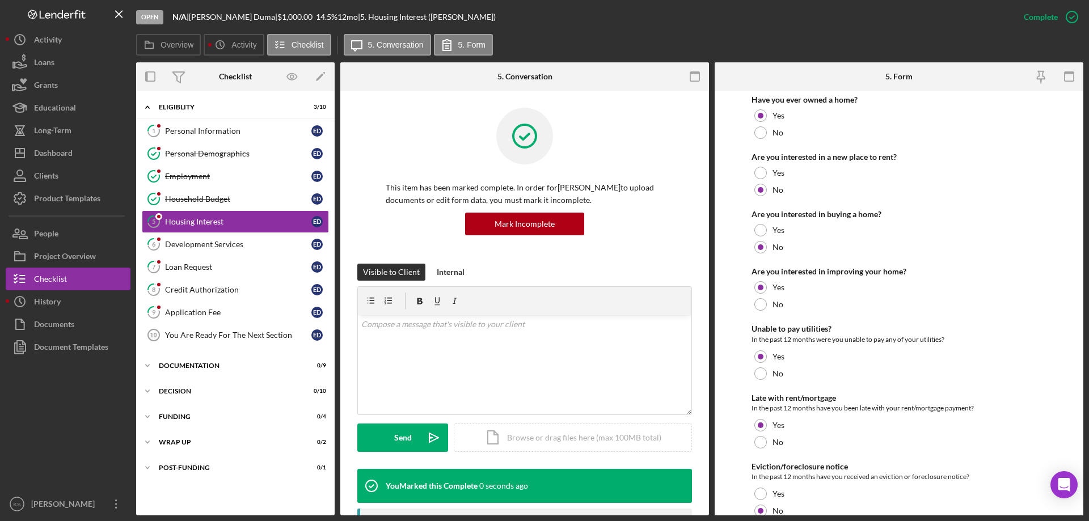
scroll to position [200, 0]
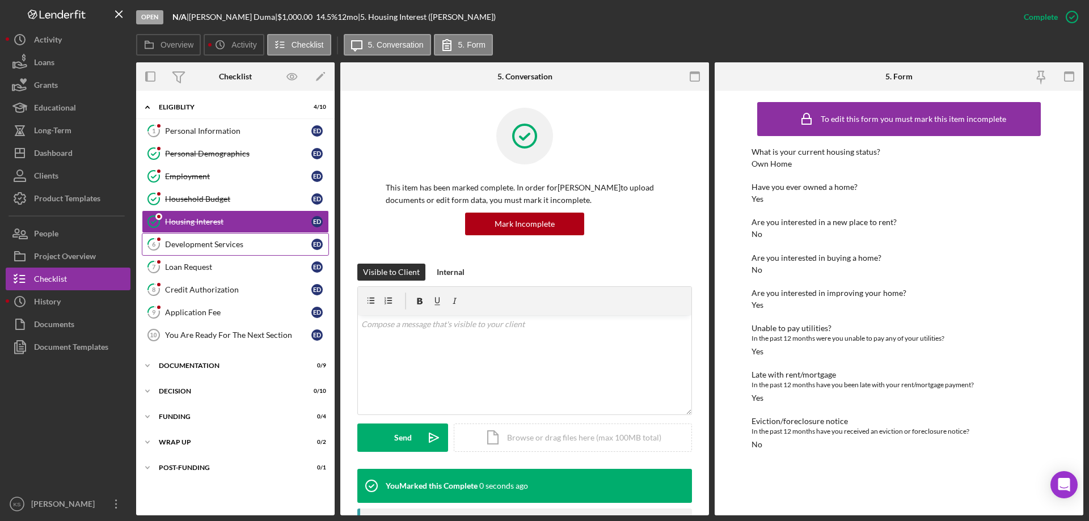
click at [212, 242] on div "Development Services" at bounding box center [238, 244] width 146 height 9
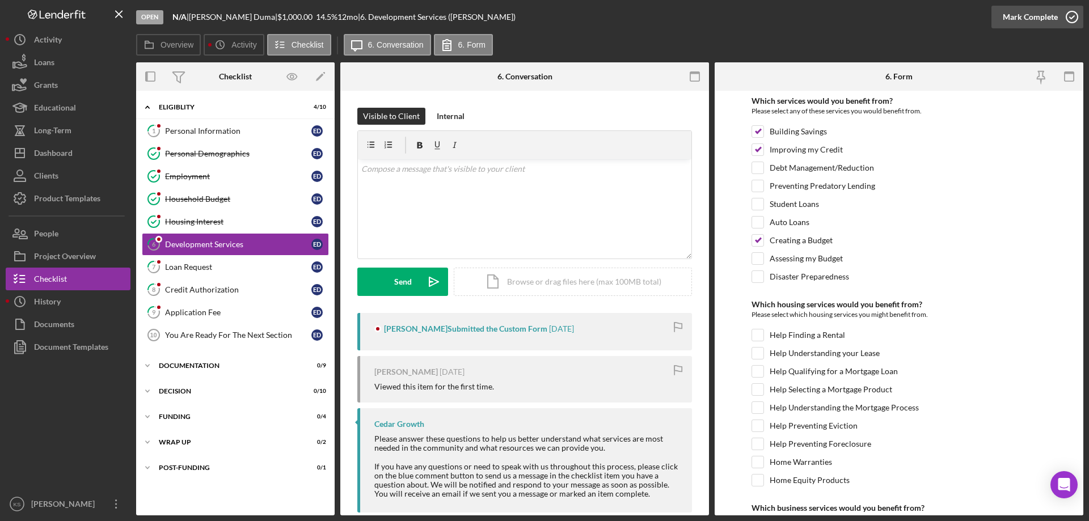
click at [1070, 20] on icon "button" at bounding box center [1072, 17] width 28 height 28
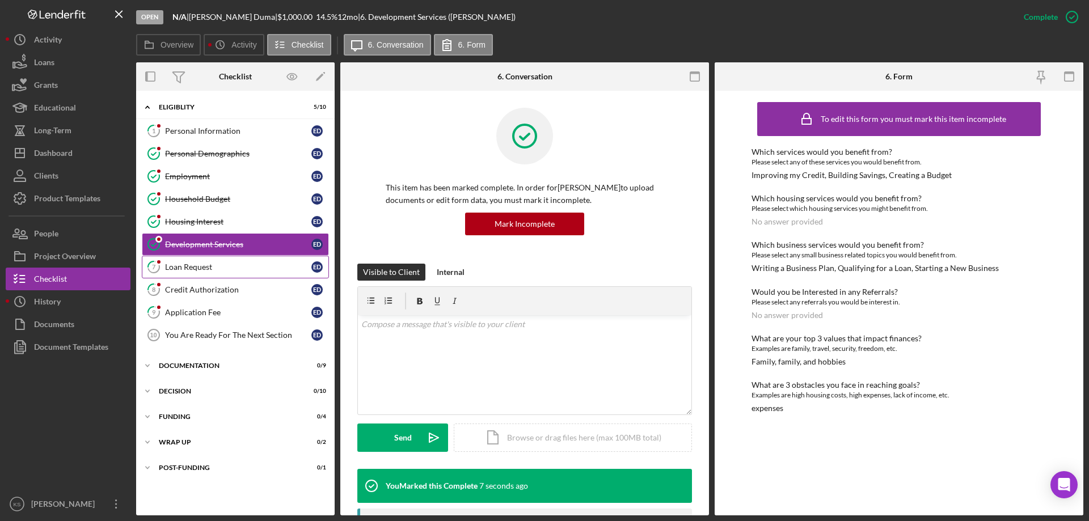
click at [155, 272] on icon "7" at bounding box center [154, 267] width 28 height 28
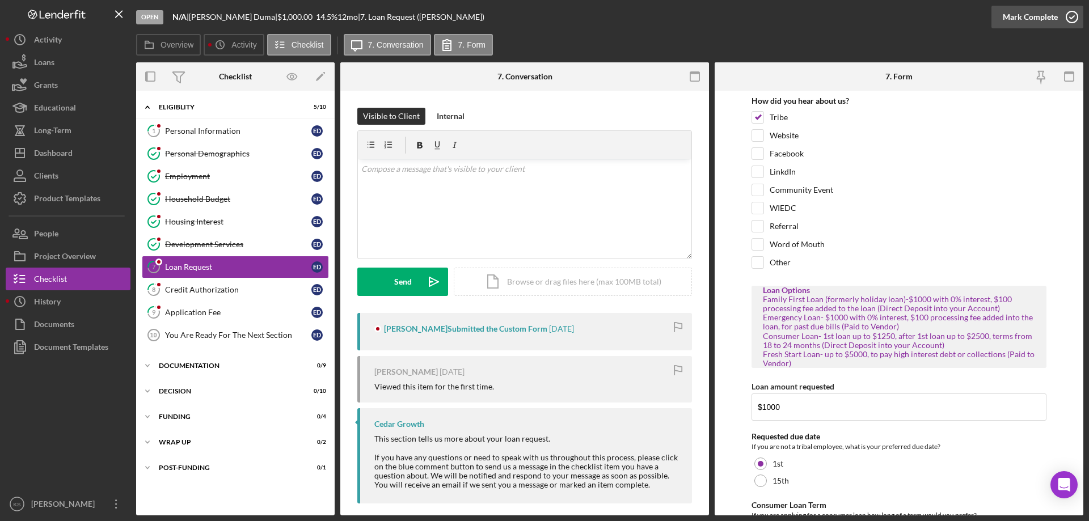
click at [1050, 14] on div "Mark Complete" at bounding box center [1030, 17] width 55 height 23
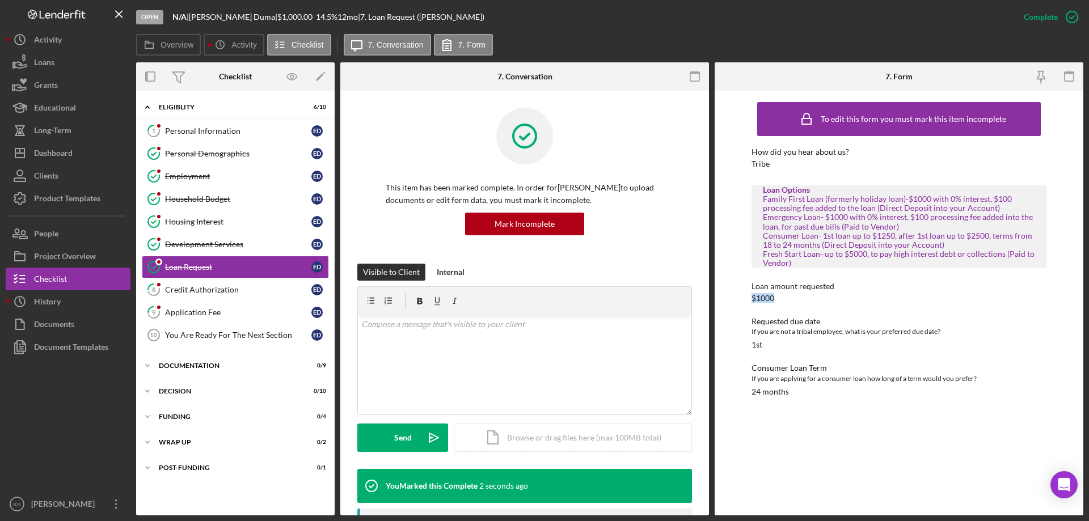
drag, startPoint x: 782, startPoint y: 295, endPoint x: 747, endPoint y: 299, distance: 34.8
click at [747, 299] on div "To edit this form you must mark this item incomplete How did you hear about us?…" at bounding box center [899, 303] width 369 height 425
drag, startPoint x: 826, startPoint y: 219, endPoint x: 864, endPoint y: 212, distance: 38.2
click at [864, 212] on div "Family First Loan (formerly holiday loan)-$1000 with 0% interest, $100 processi…" at bounding box center [899, 231] width 272 height 73
click at [908, 204] on div "Family First Loan (formerly holiday loan)-$1000 with 0% interest, $100 processi…" at bounding box center [899, 231] width 272 height 73
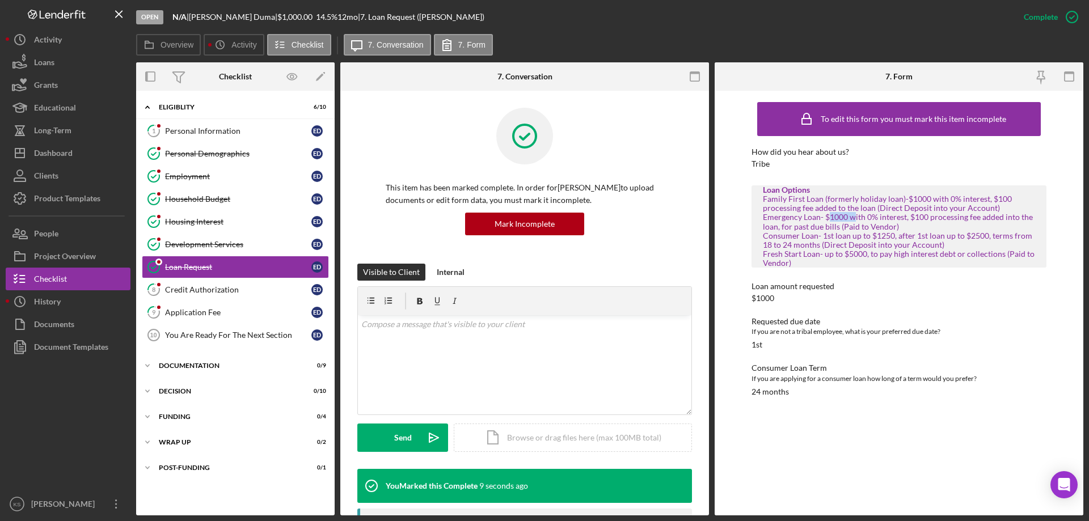
drag, startPoint x: 831, startPoint y: 218, endPoint x: 853, endPoint y: 216, distance: 22.2
click at [853, 216] on div "Family First Loan (formerly holiday loan)-$1000 with 0% interest, $100 processi…" at bounding box center [899, 231] width 272 height 73
drag, startPoint x: 906, startPoint y: 196, endPoint x: 927, endPoint y: 196, distance: 21.0
click at [927, 196] on div "Family First Loan (formerly holiday loan)-$1000 with 0% interest, $100 processi…" at bounding box center [899, 231] width 272 height 73
click at [922, 232] on div "Family First Loan (formerly holiday loan)-$1000 with 0% interest, $100 processi…" at bounding box center [899, 231] width 272 height 73
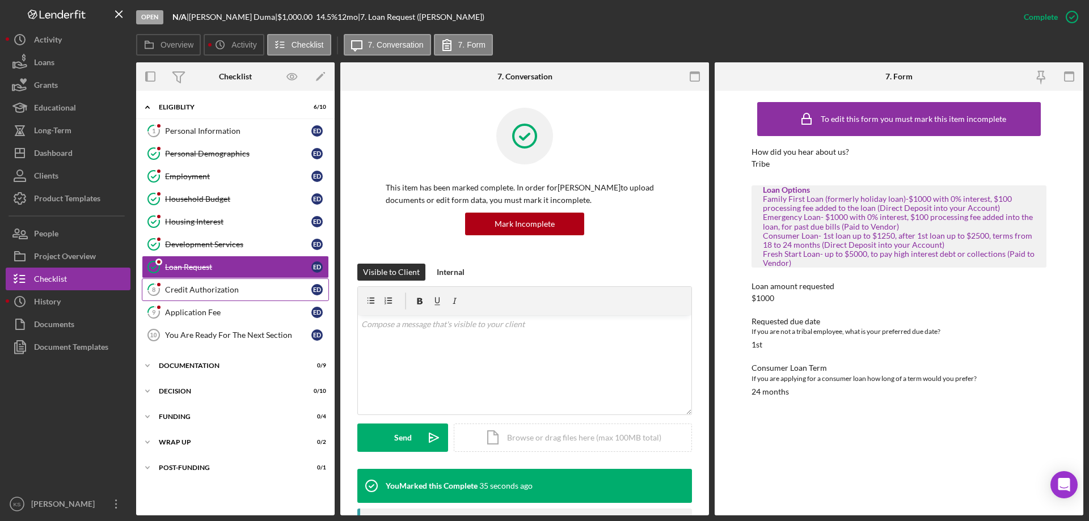
click at [212, 294] on div "Credit Authorization" at bounding box center [238, 289] width 146 height 9
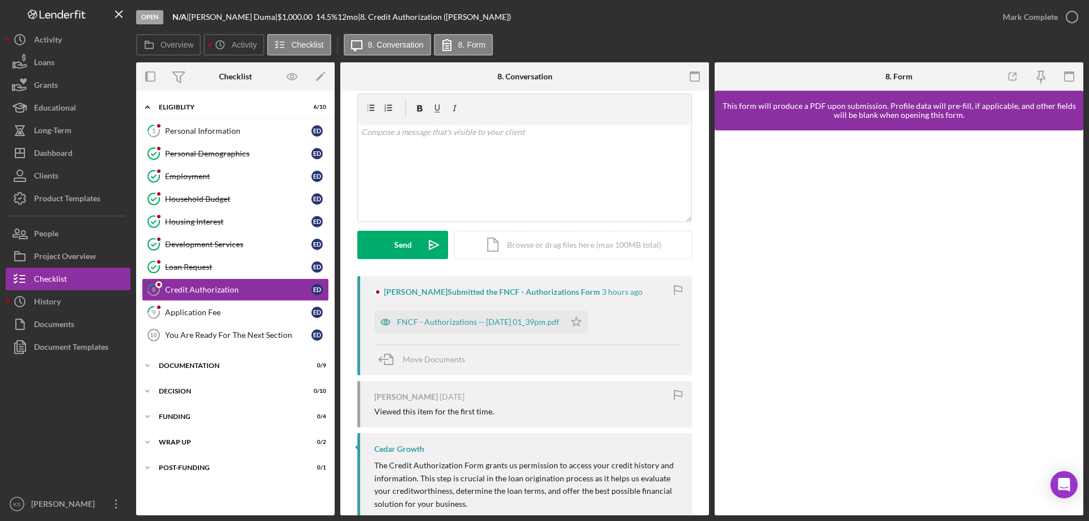
scroll to position [57, 0]
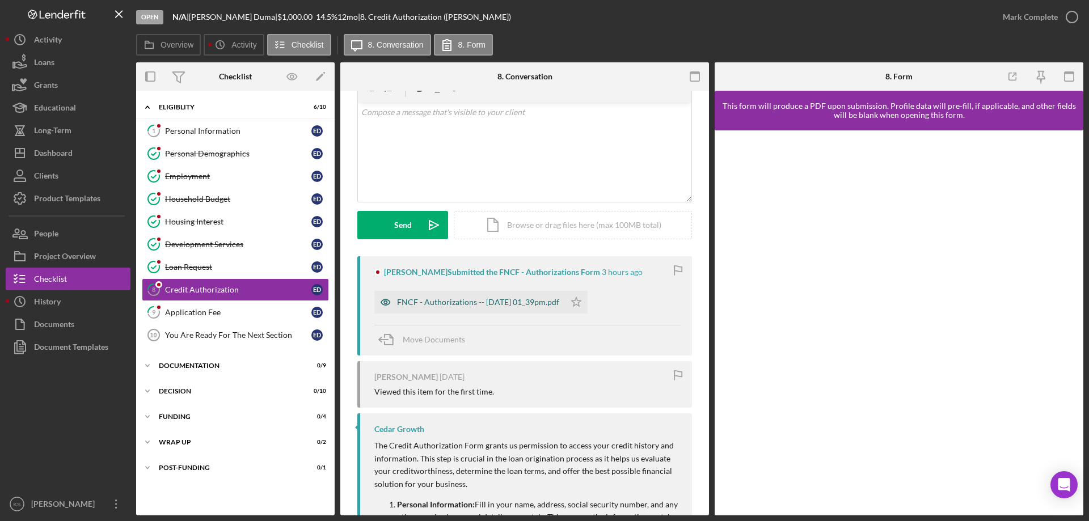
click at [494, 304] on div "FNCF - Authorizations -- [DATE] 01_39pm.pdf" at bounding box center [478, 302] width 162 height 9
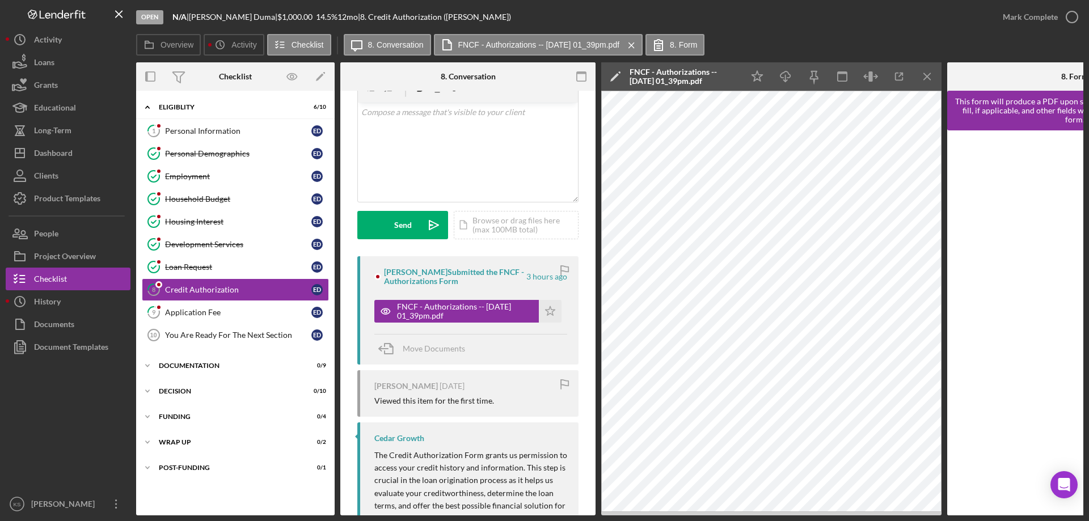
click at [931, 77] on icon "Icon/Menu Close" at bounding box center [928, 77] width 26 height 26
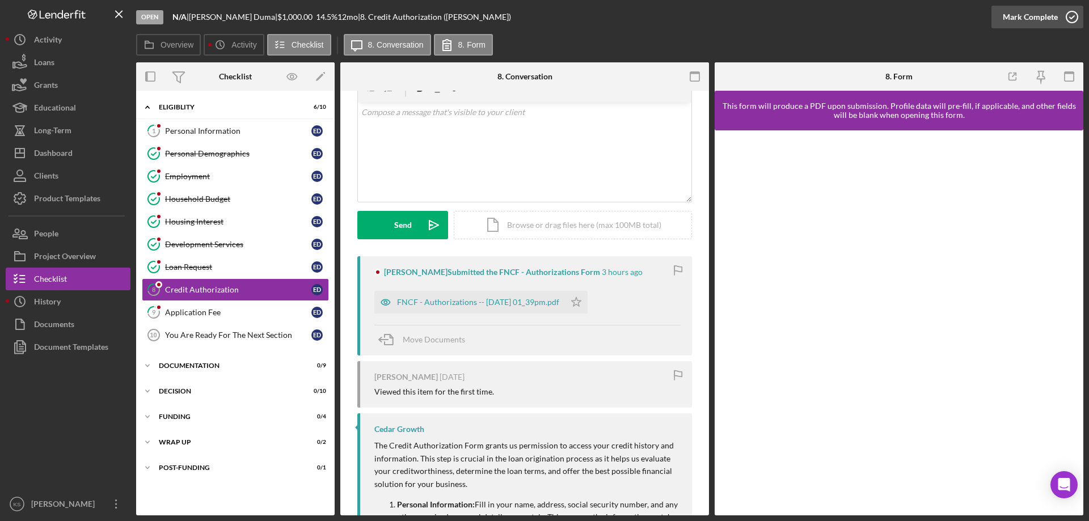
click at [1034, 22] on div "Mark Complete" at bounding box center [1030, 17] width 55 height 23
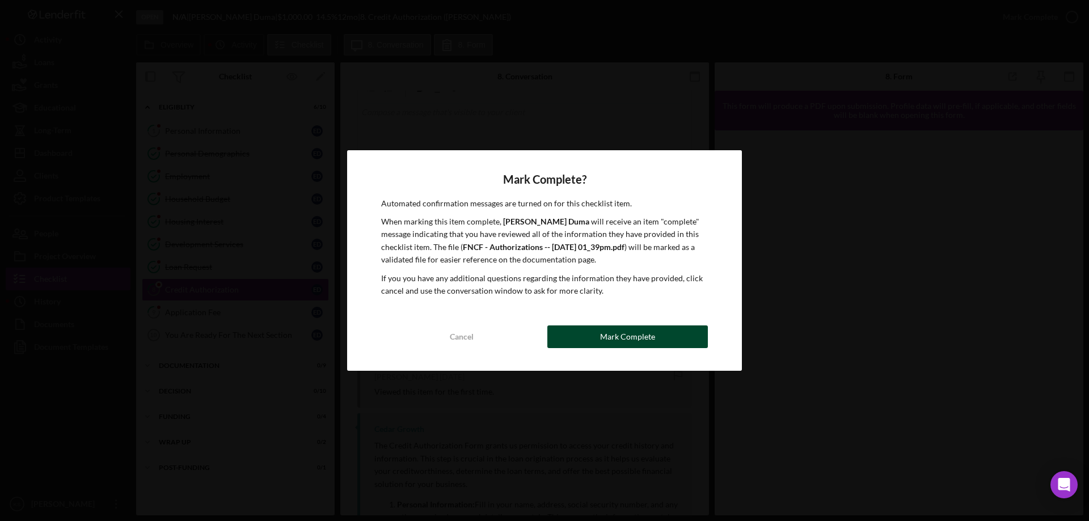
click at [631, 333] on div "Mark Complete" at bounding box center [627, 337] width 55 height 23
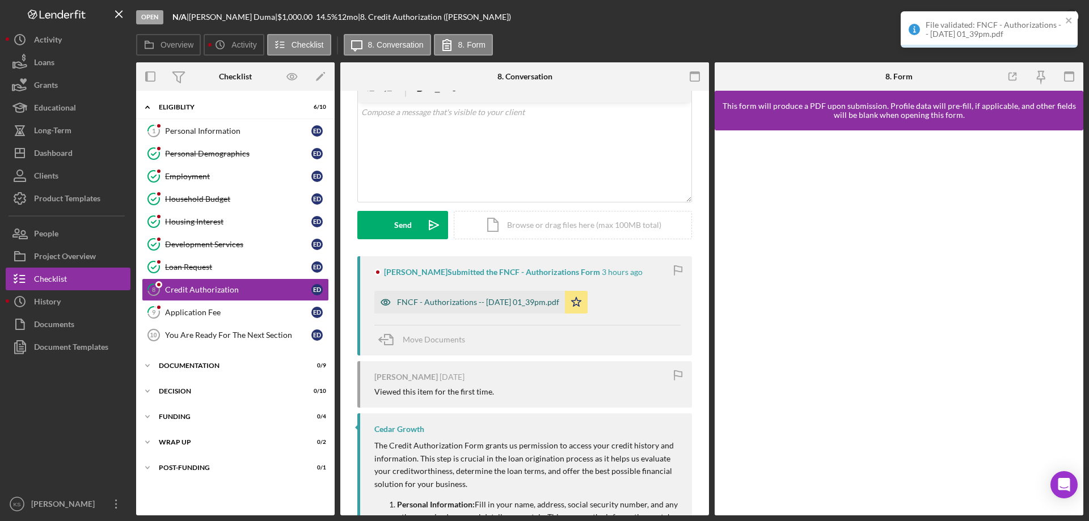
scroll to position [212, 0]
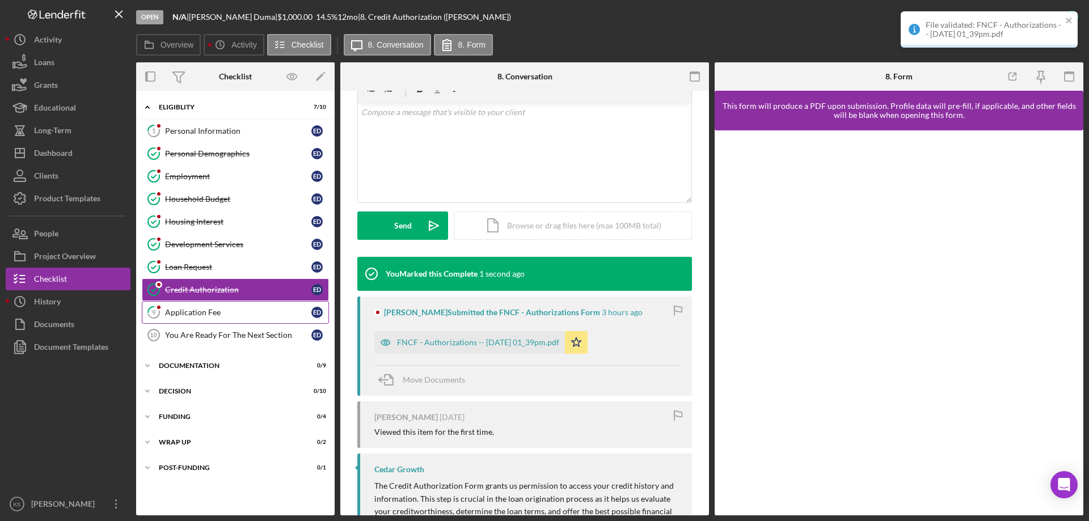
click at [255, 318] on link "9 Application Fee E D" at bounding box center [235, 312] width 187 height 23
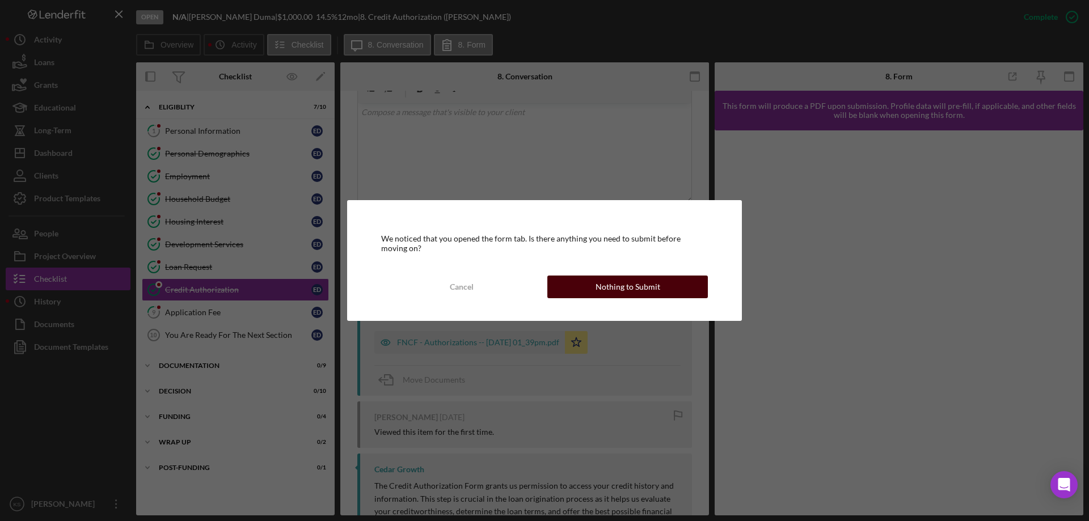
click at [637, 287] on div "Nothing to Submit" at bounding box center [628, 287] width 65 height 23
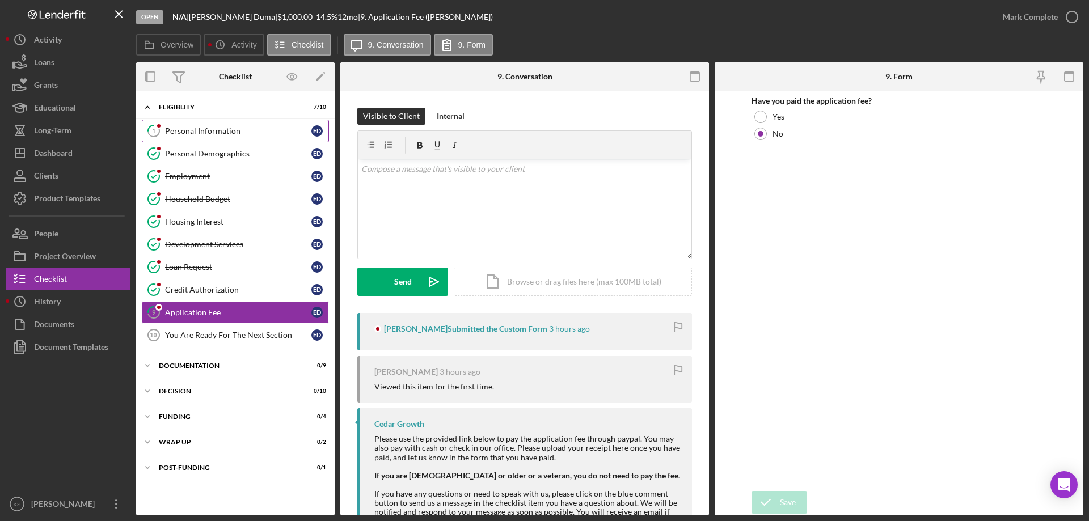
click at [207, 127] on div "Personal Information" at bounding box center [238, 130] width 146 height 9
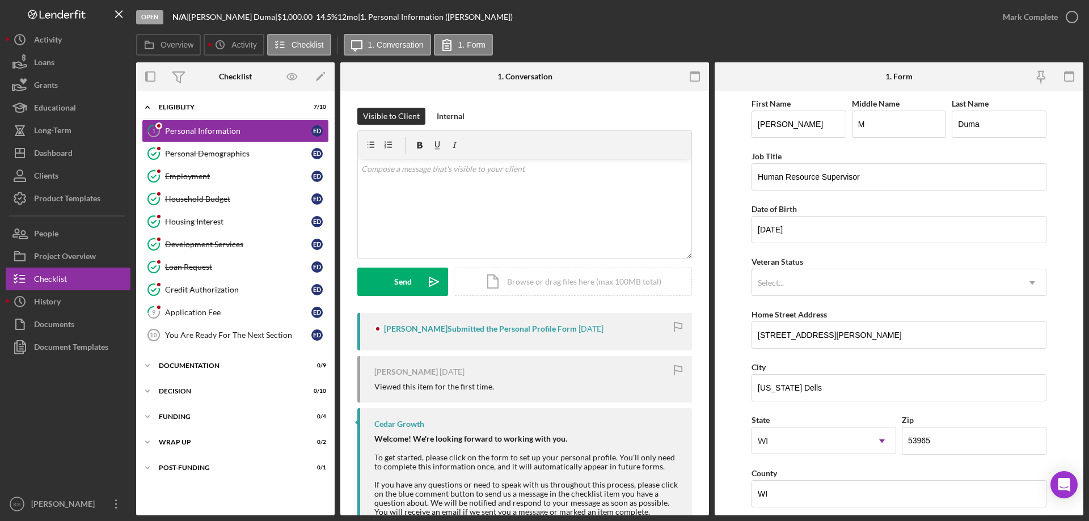
drag, startPoint x: 195, startPoint y: 16, endPoint x: 233, endPoint y: 14, distance: 38.7
click at [233, 14] on div "N/A | [PERSON_NAME] | $1,000.00 14.5 % 12 mo | 1. Personal Information ([PERSON…" at bounding box center [342, 16] width 340 height 9
copy div "| [PERSON_NAME]"
click at [200, 307] on link "9 Application Fee E D" at bounding box center [235, 312] width 187 height 23
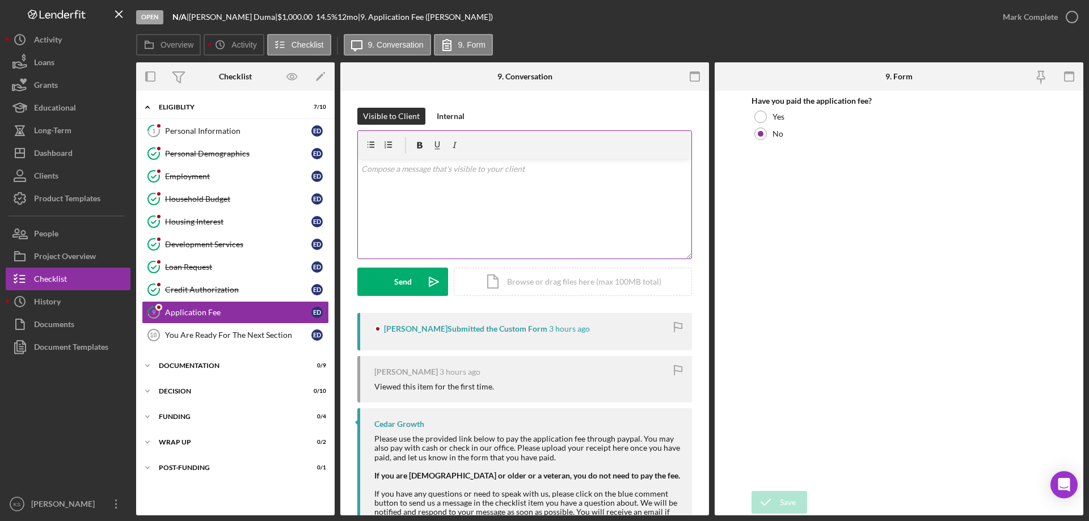
click at [573, 190] on div "v Color teal Color pink Remove color Add row above Add row below Add column bef…" at bounding box center [524, 208] width 333 height 99
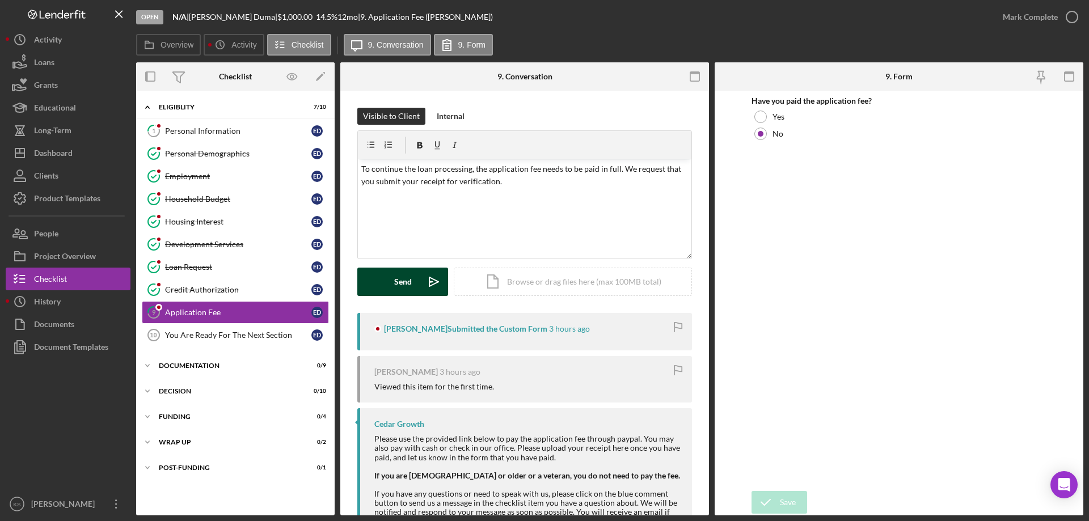
click at [406, 280] on div "Send" at bounding box center [403, 282] width 18 height 28
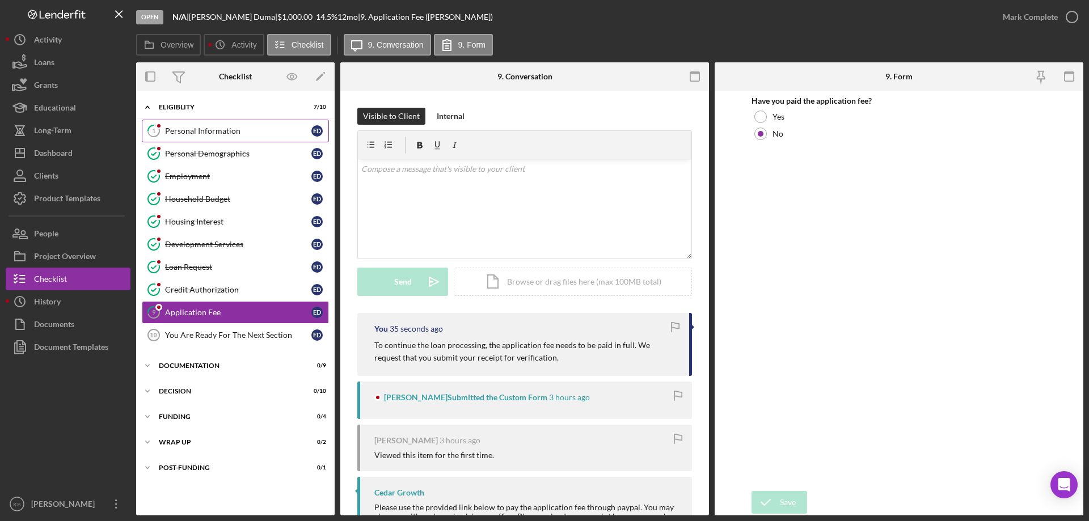
click at [224, 126] on div "Personal Information" at bounding box center [238, 130] width 146 height 9
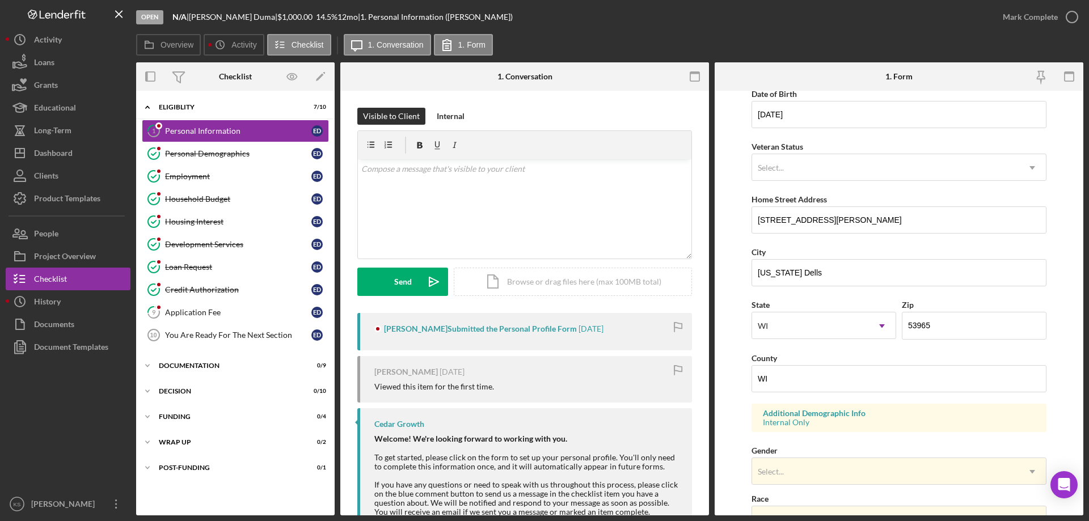
scroll to position [332, 0]
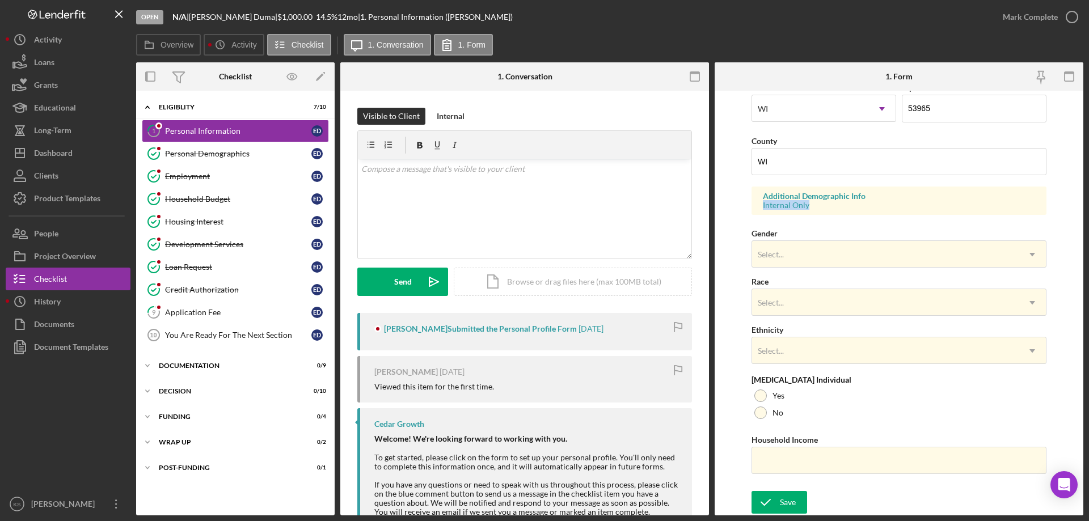
drag, startPoint x: 829, startPoint y: 208, endPoint x: 749, endPoint y: 210, distance: 79.4
click at [749, 210] on form "First Name [PERSON_NAME] Middle Name M Last Name Duma Job Title Human Resource …" at bounding box center [899, 303] width 369 height 425
click at [827, 212] on div "Additional Demographic Info Internal Only" at bounding box center [898, 201] width 295 height 28
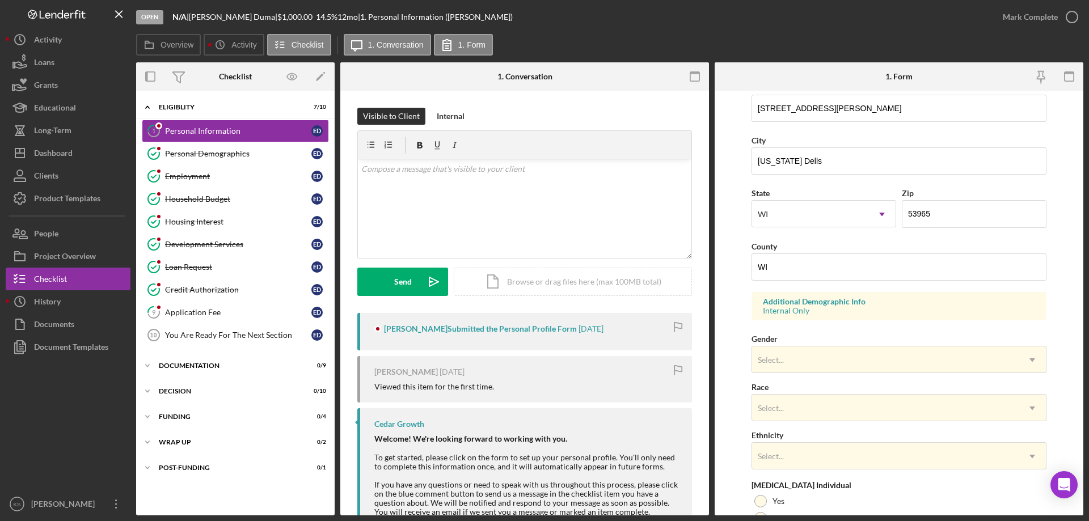
scroll to position [284, 0]
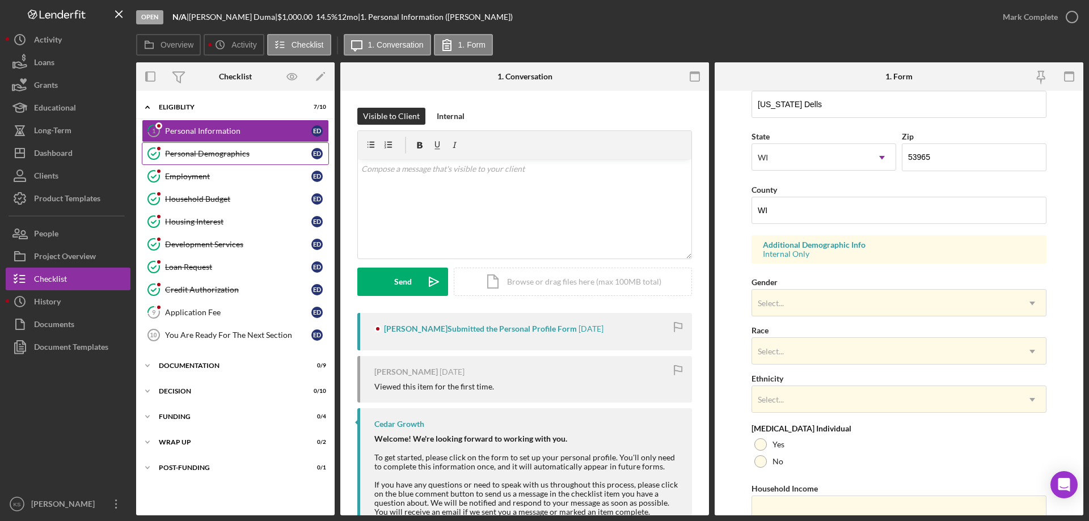
click at [244, 158] on div "Personal Demographics" at bounding box center [238, 153] width 146 height 9
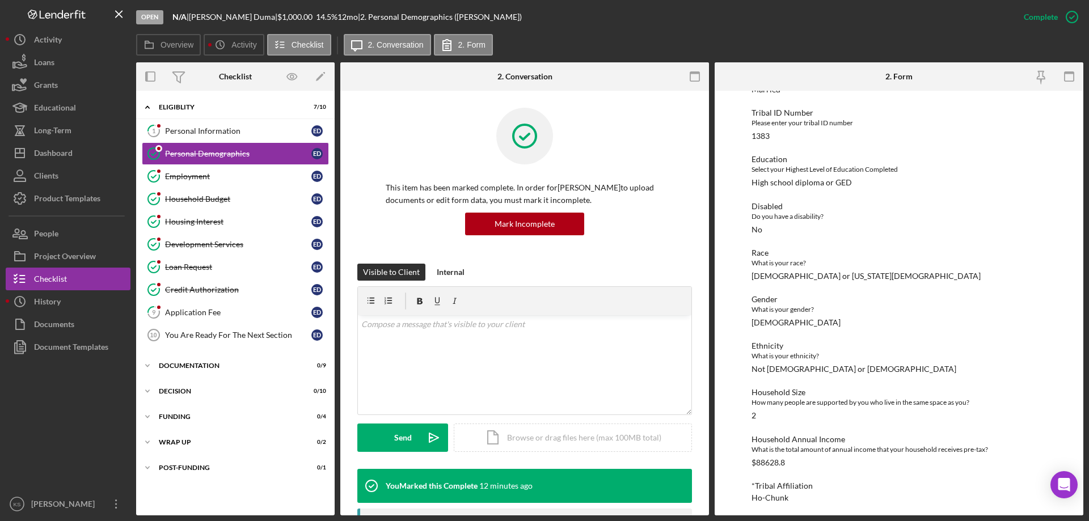
scroll to position [132, 0]
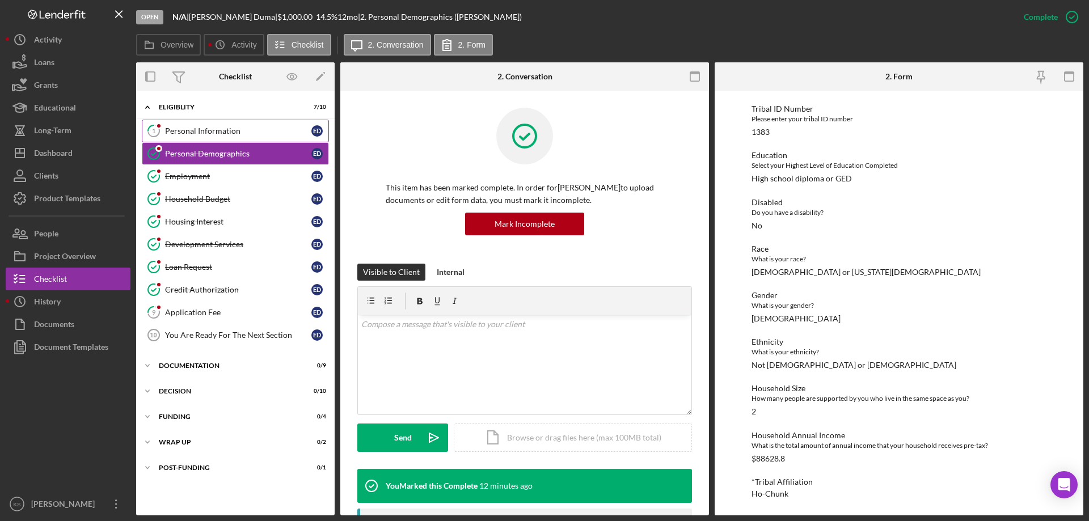
click at [239, 130] on div "Personal Information" at bounding box center [238, 130] width 146 height 9
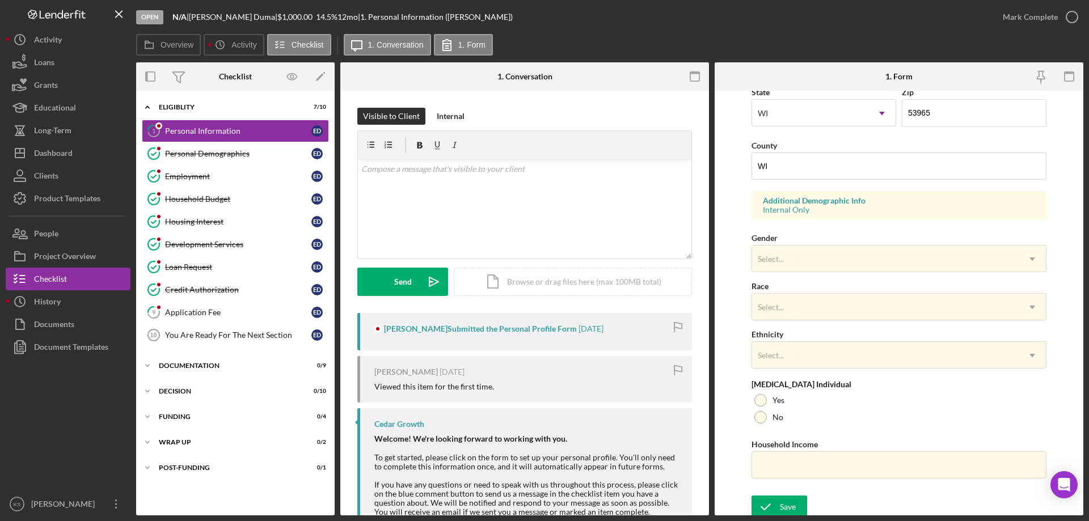
scroll to position [332, 0]
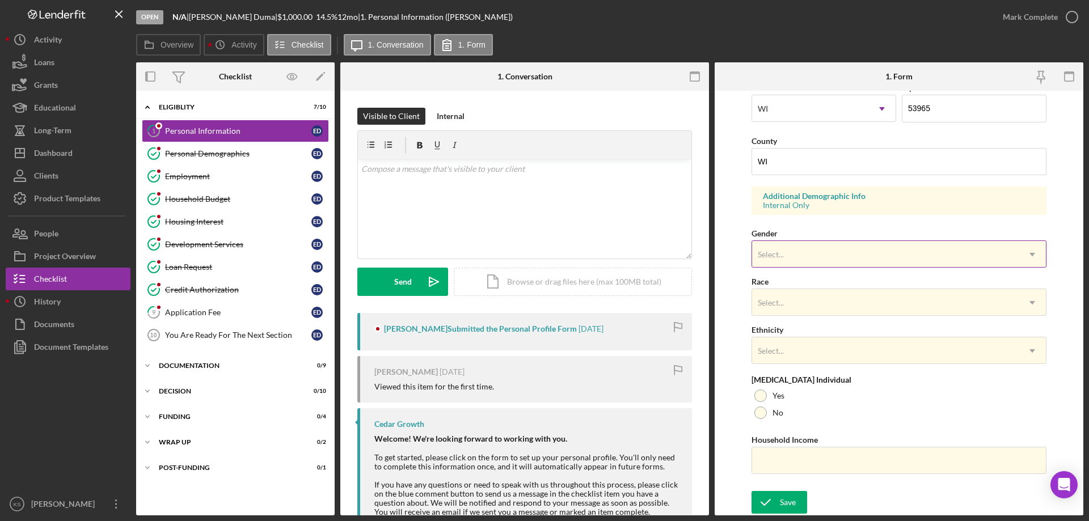
click at [810, 246] on div "Select..." at bounding box center [885, 255] width 267 height 26
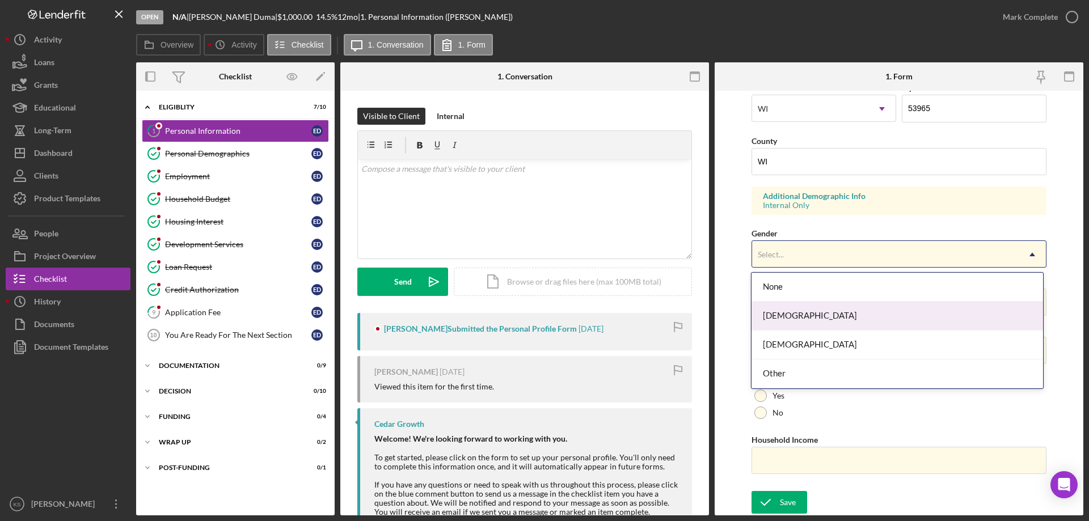
click at [799, 311] on div "[DEMOGRAPHIC_DATA]" at bounding box center [896, 316] width 291 height 29
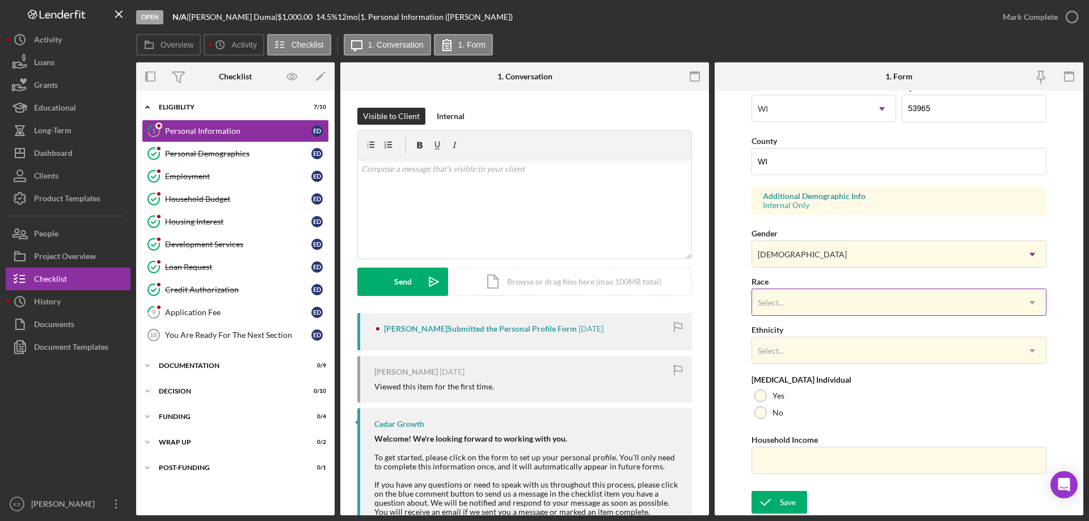
click at [820, 293] on div "Select..." at bounding box center [885, 303] width 267 height 26
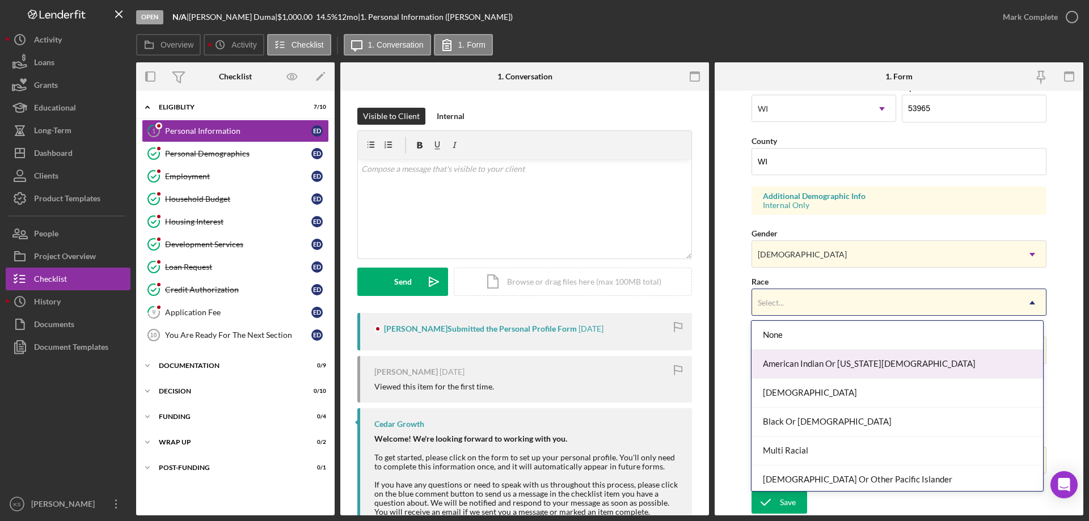
click at [854, 362] on div "American Indian Or [US_STATE][DEMOGRAPHIC_DATA]" at bounding box center [896, 364] width 291 height 29
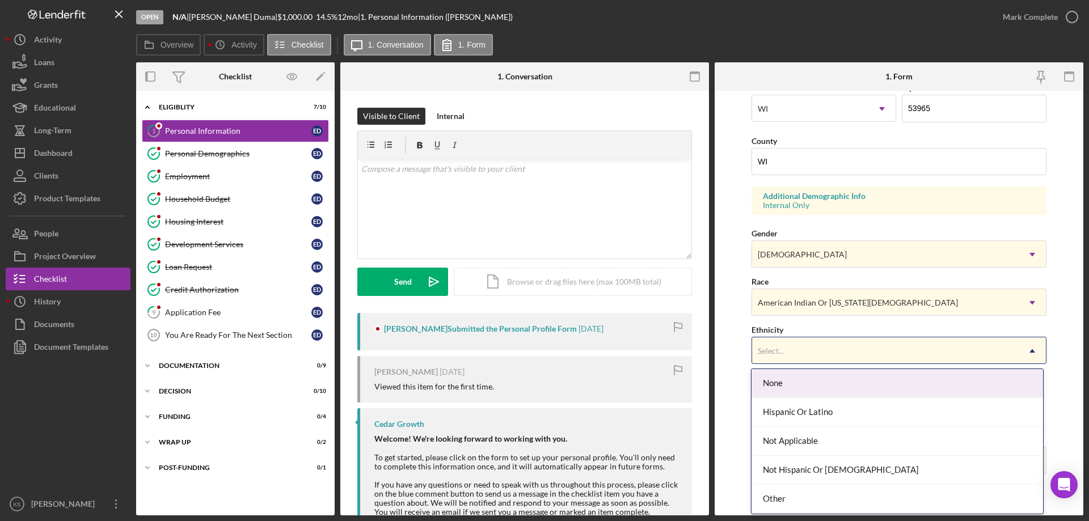
click at [875, 342] on div "Select..." at bounding box center [885, 351] width 267 height 26
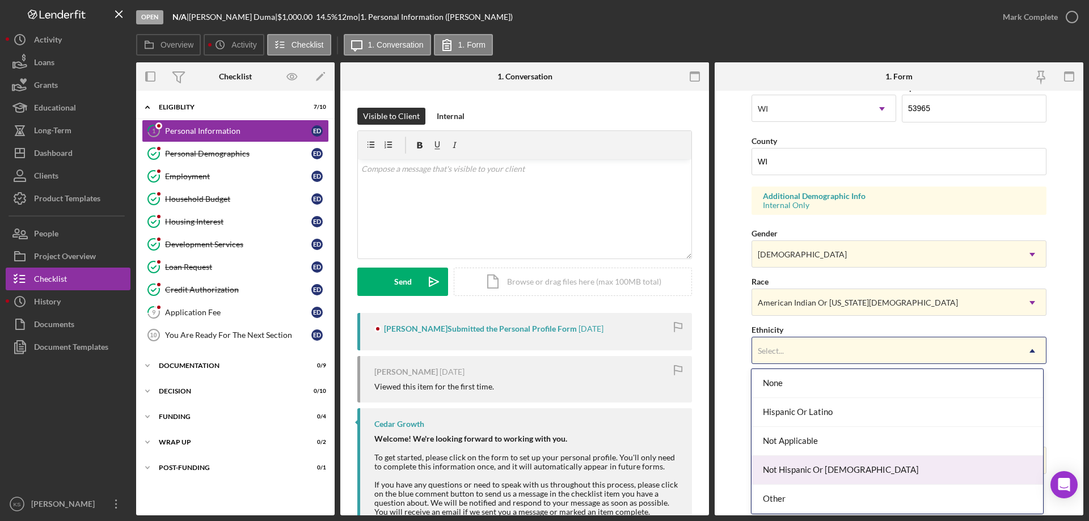
click at [847, 463] on div "Not Hispanic Or [DEMOGRAPHIC_DATA]" at bounding box center [896, 470] width 291 height 29
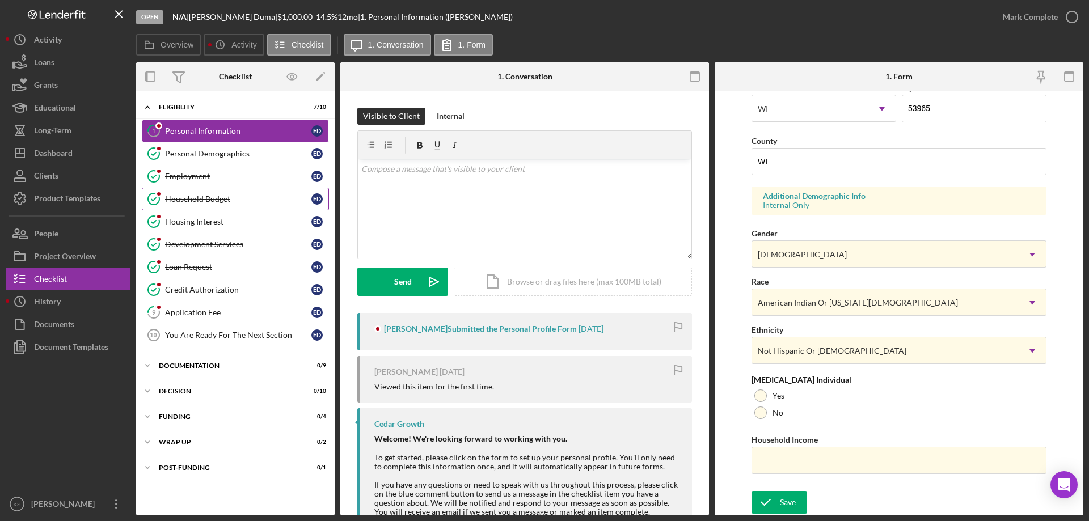
click at [222, 196] on div "Household Budget" at bounding box center [238, 199] width 146 height 9
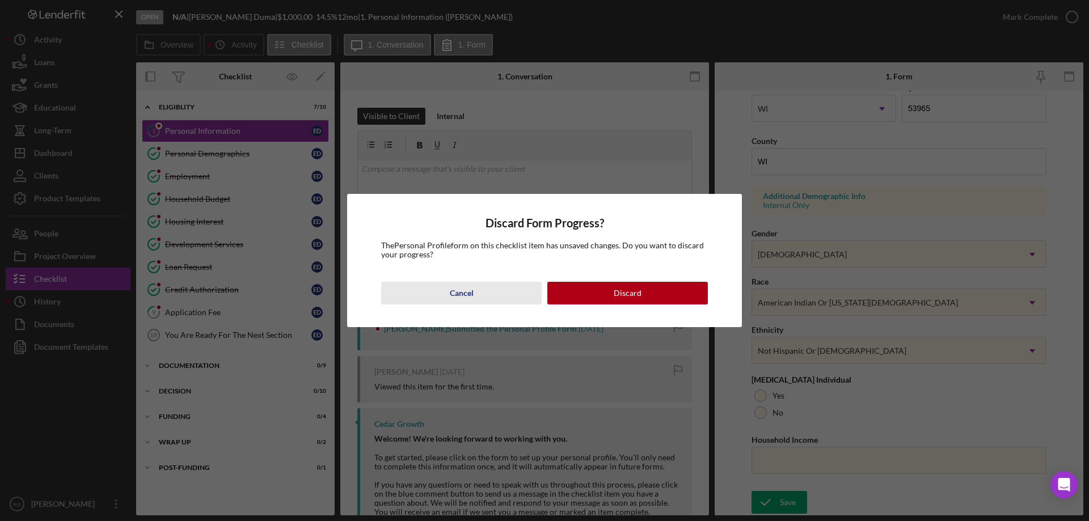
click at [468, 292] on div "Cancel" at bounding box center [462, 293] width 24 height 23
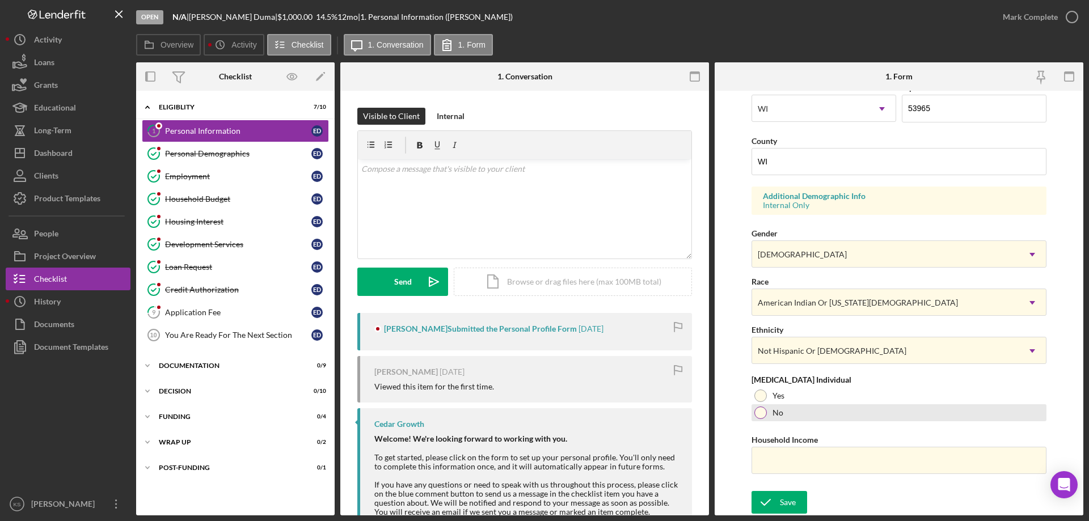
click at [767, 419] on div "No" at bounding box center [898, 412] width 295 height 17
click at [788, 501] on div "Save" at bounding box center [788, 502] width 16 height 23
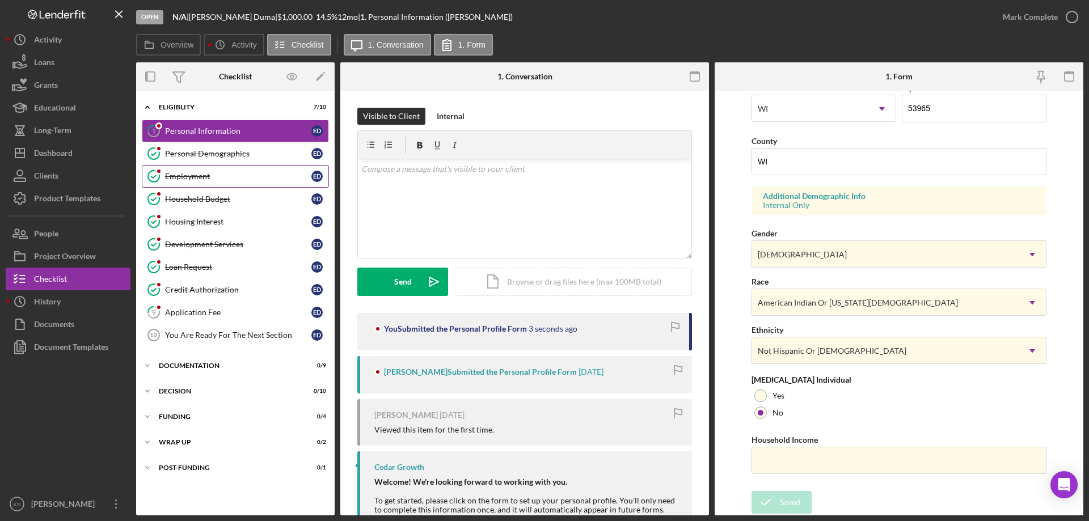
click at [208, 176] on div "Employment" at bounding box center [238, 176] width 146 height 9
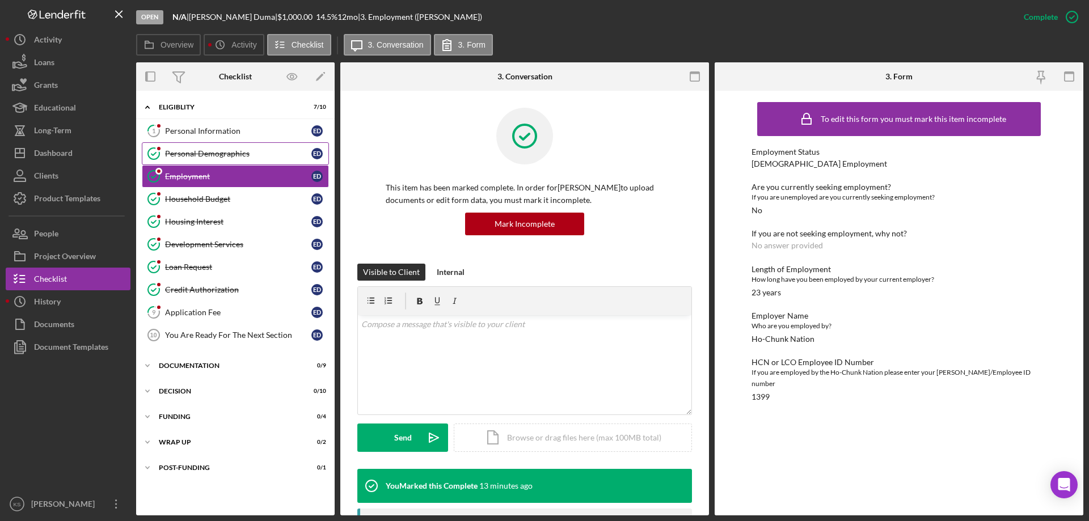
click at [201, 157] on div "Personal Demographics" at bounding box center [238, 153] width 146 height 9
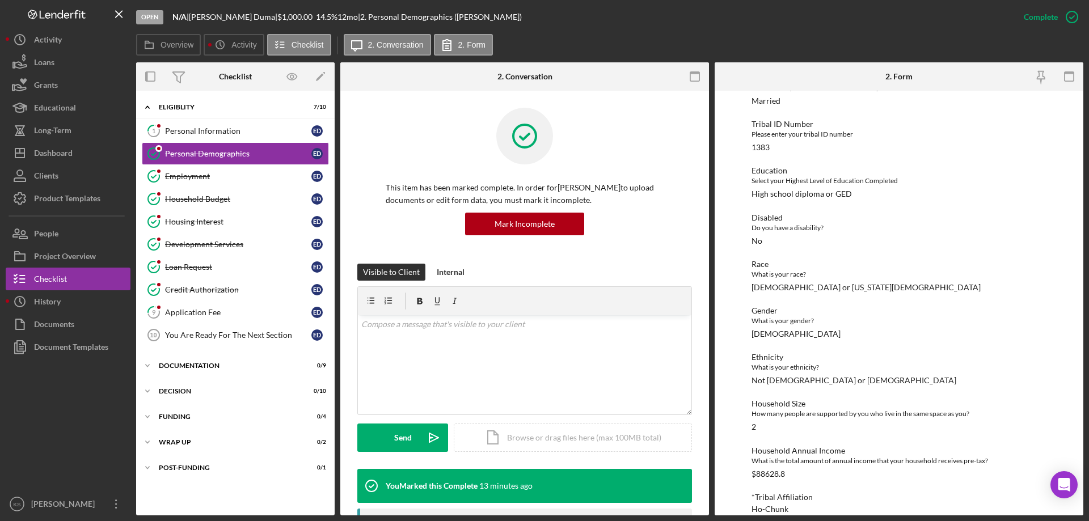
scroll to position [132, 0]
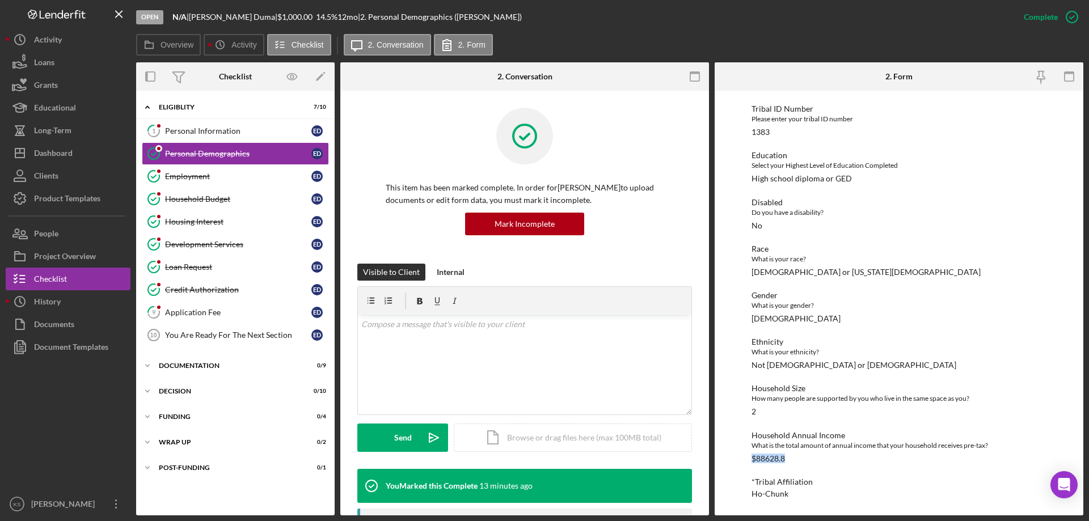
drag, startPoint x: 789, startPoint y: 461, endPoint x: 761, endPoint y: 458, distance: 27.9
click at [751, 461] on div "Household Annual Income What is the total amount of annual income that your hou…" at bounding box center [898, 447] width 295 height 32
copy div "$88628.8"
click at [261, 130] on div "Personal Information" at bounding box center [238, 130] width 146 height 9
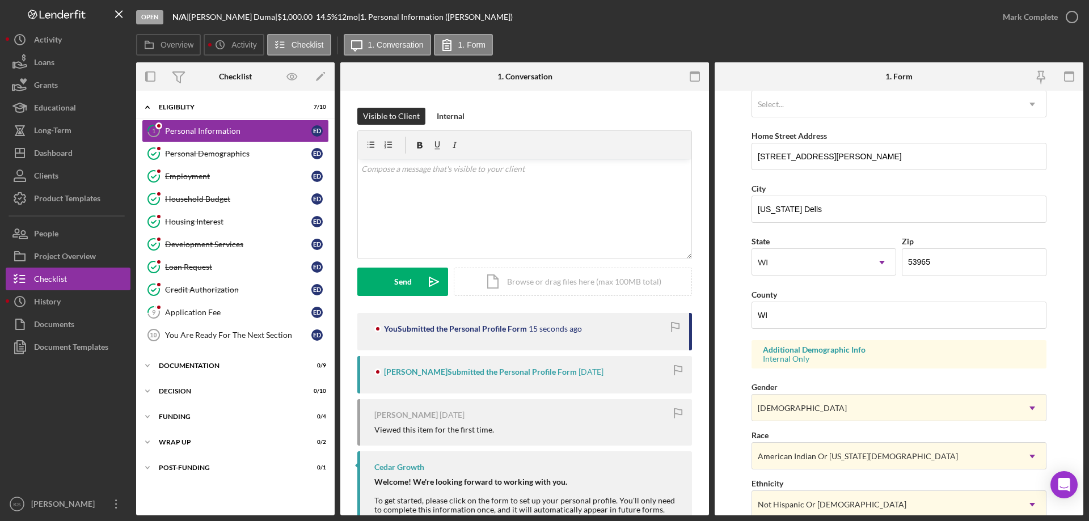
scroll to position [332, 0]
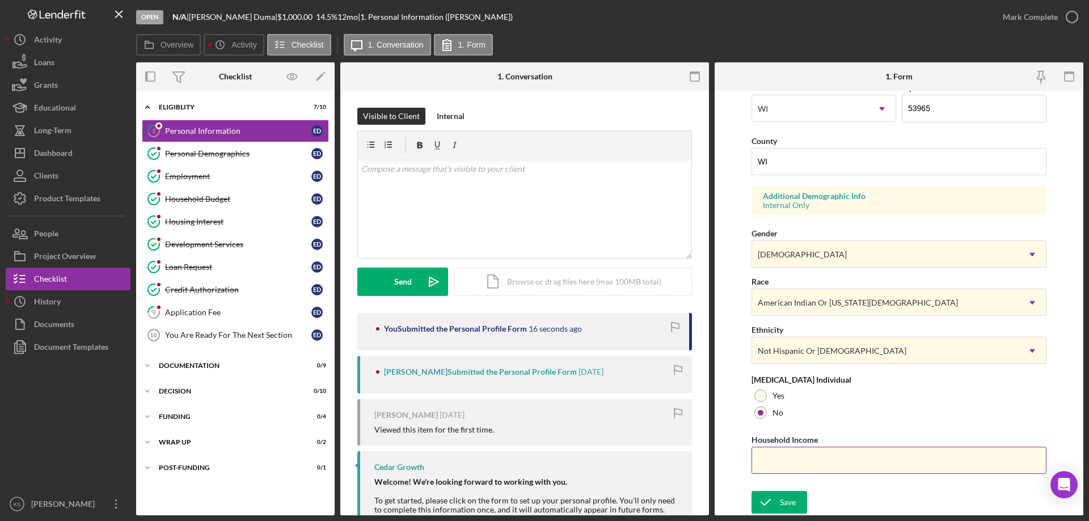
click at [817, 448] on input "Household Income" at bounding box center [898, 460] width 295 height 27
paste input "$886,288"
type input "$886,288"
click at [243, 153] on div "Personal Demographics" at bounding box center [238, 153] width 146 height 9
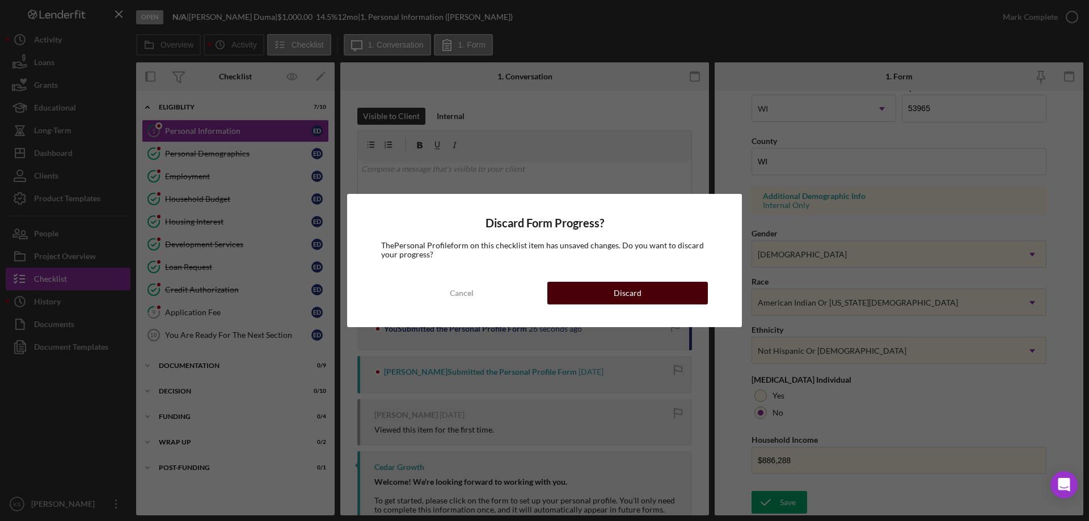
click at [616, 295] on div "Discard" at bounding box center [628, 293] width 28 height 23
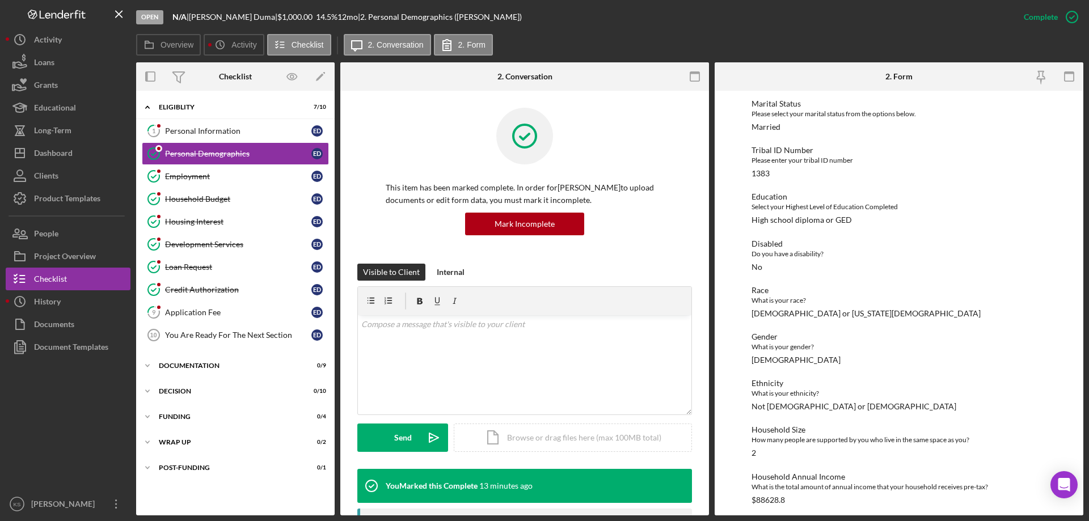
scroll to position [132, 0]
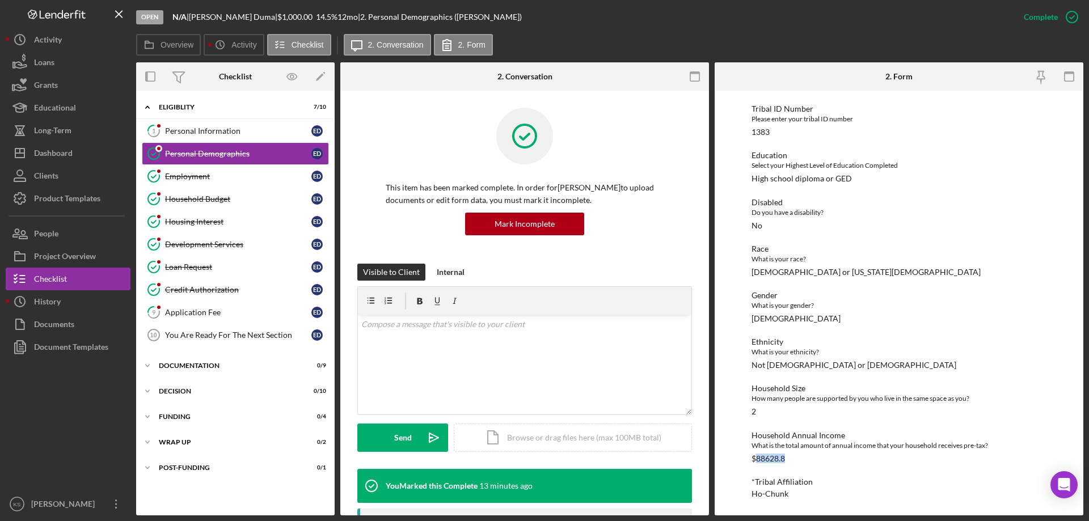
drag, startPoint x: 785, startPoint y: 459, endPoint x: 758, endPoint y: 459, distance: 27.2
click at [758, 459] on div "$88628.8" at bounding box center [767, 458] width 33 height 9
copy div "88628.8"
click at [225, 126] on div "Personal Information" at bounding box center [238, 130] width 146 height 9
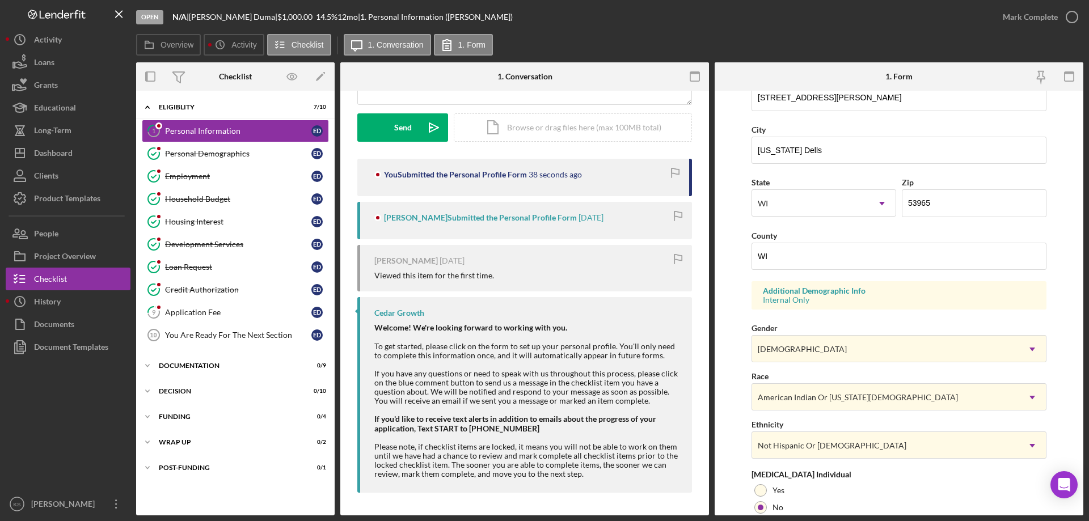
scroll to position [332, 0]
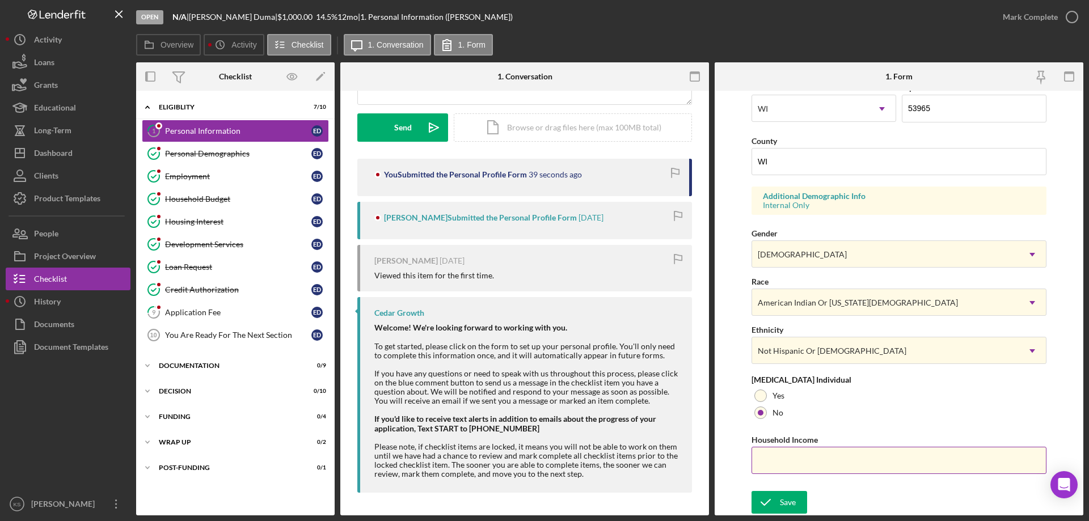
click at [787, 459] on input "Household Income" at bounding box center [898, 460] width 295 height 27
paste input "$886,288"
type input "$88,628"
click at [782, 495] on div "Save" at bounding box center [788, 502] width 16 height 23
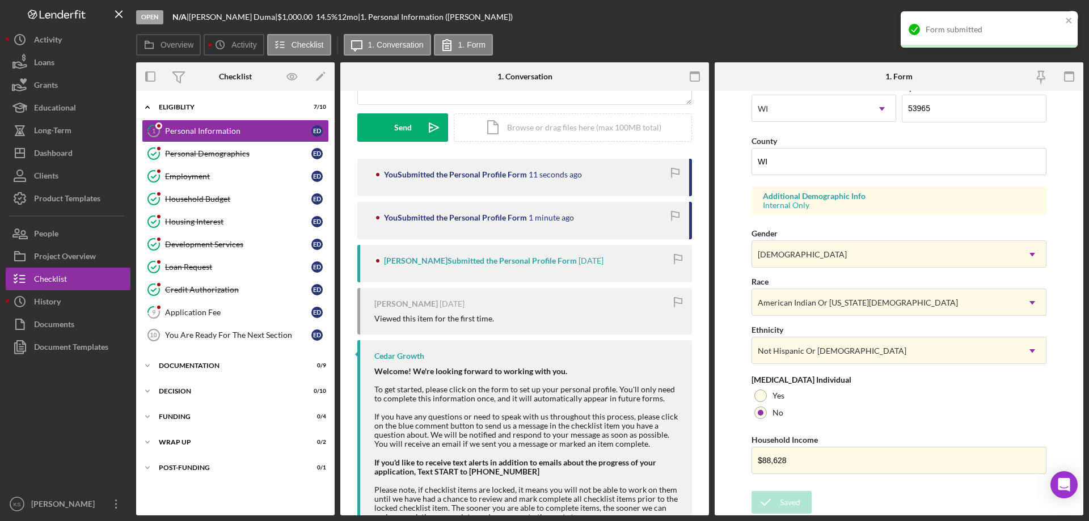
scroll to position [0, 0]
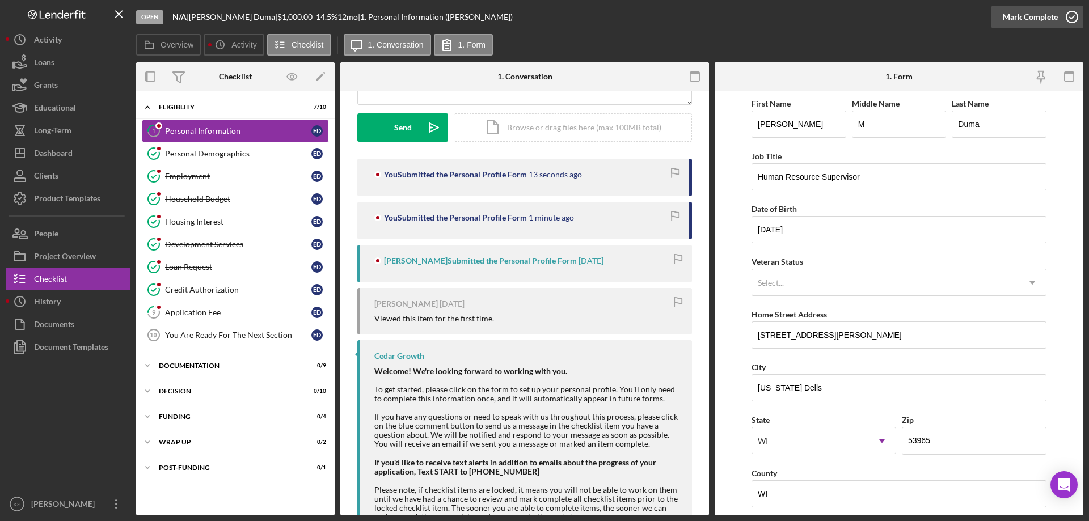
click at [1037, 16] on div "Mark Complete" at bounding box center [1030, 17] width 55 height 23
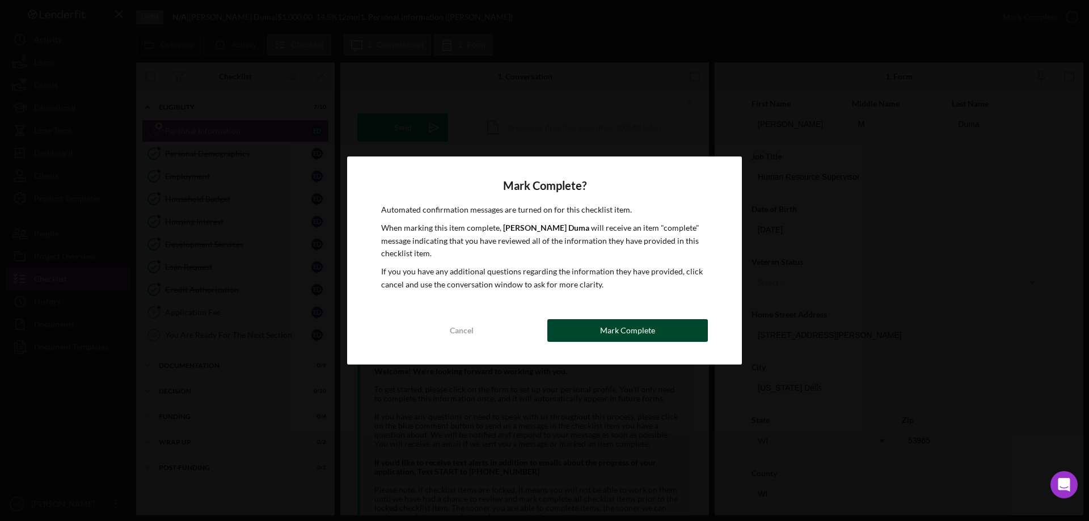
click at [666, 323] on button "Mark Complete" at bounding box center [627, 330] width 161 height 23
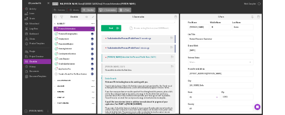
scroll to position [310, 0]
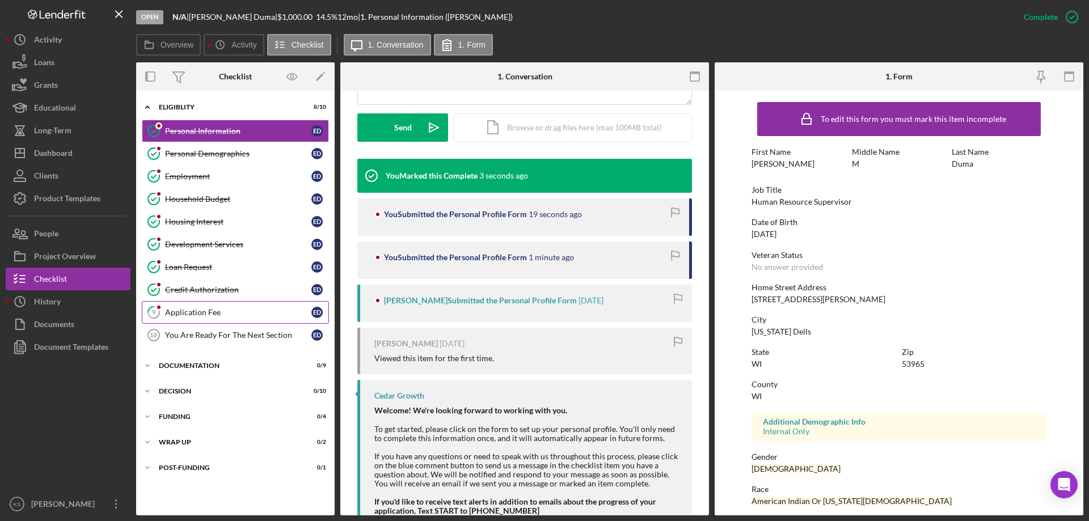
click at [196, 307] on link "9 Application Fee E D" at bounding box center [235, 312] width 187 height 23
